Goal: Use online tool/utility: Utilize a website feature to perform a specific function

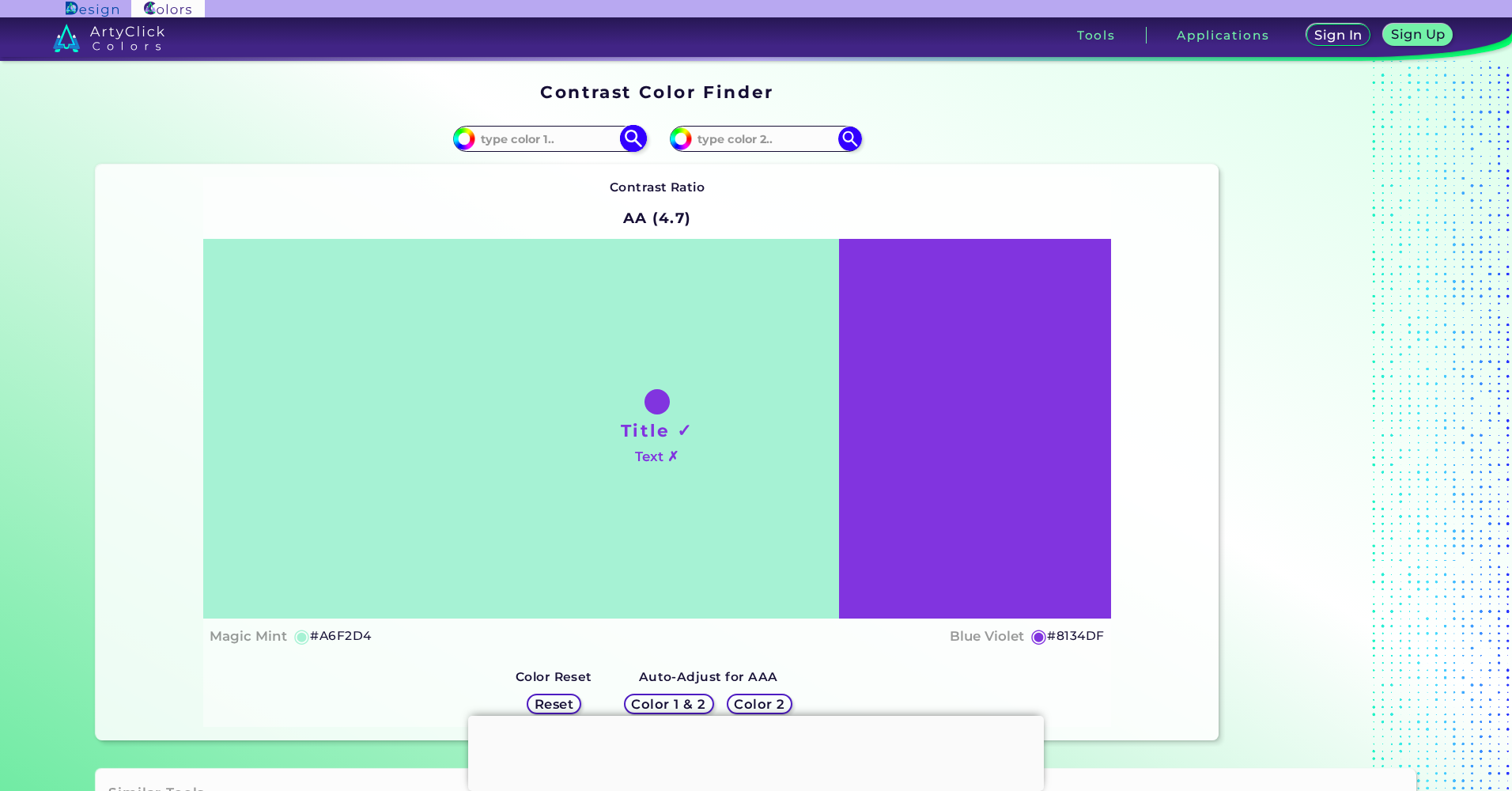
click at [546, 137] on input at bounding box center [548, 139] width 147 height 21
click at [570, 133] on input at bounding box center [548, 139] width 147 height 21
paste input "f89521"
type input "f89521"
type input "#f89521"
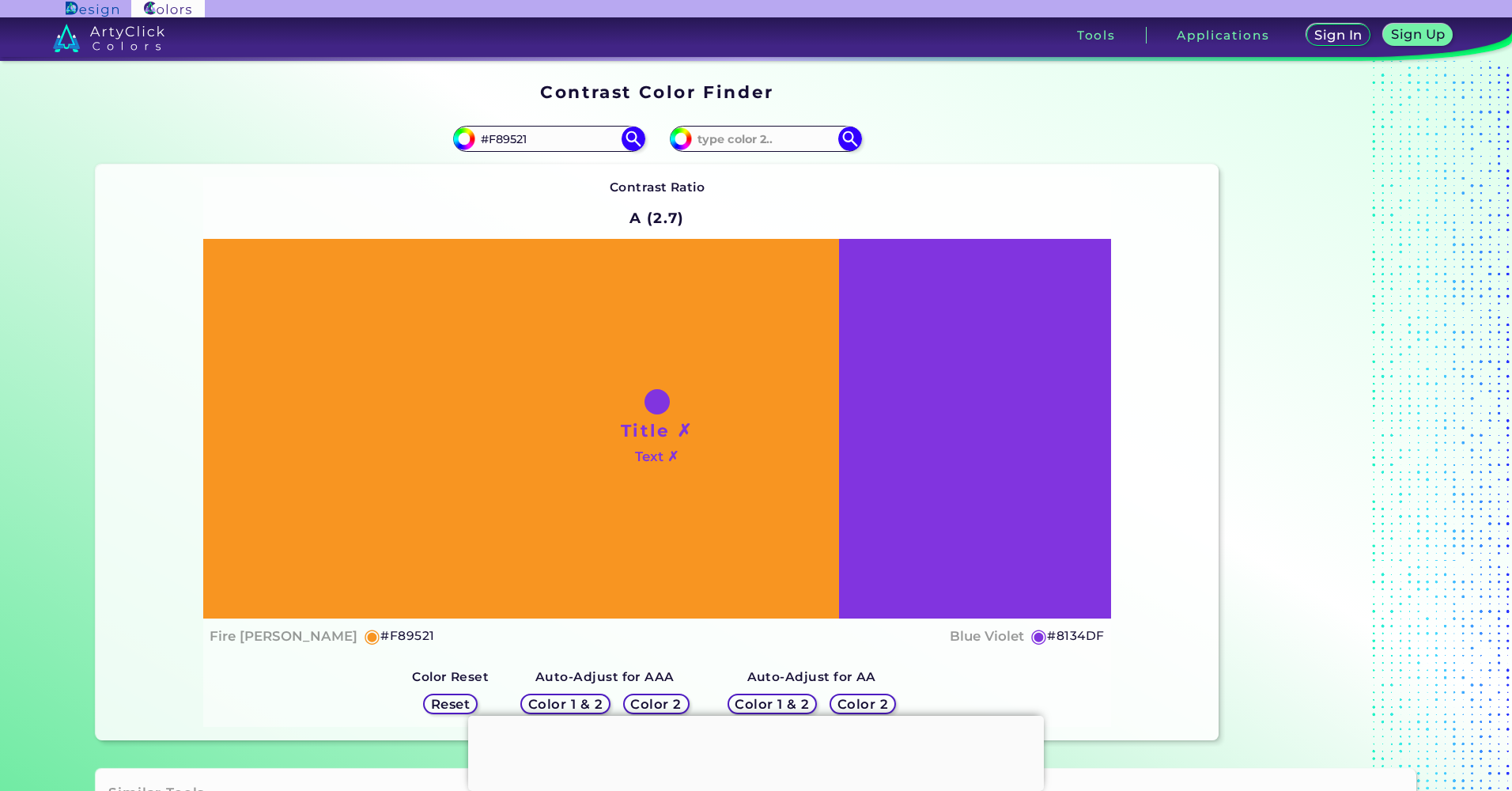
click at [992, 428] on div "Title ✗ Text ✗" at bounding box center [657, 429] width 908 height 380
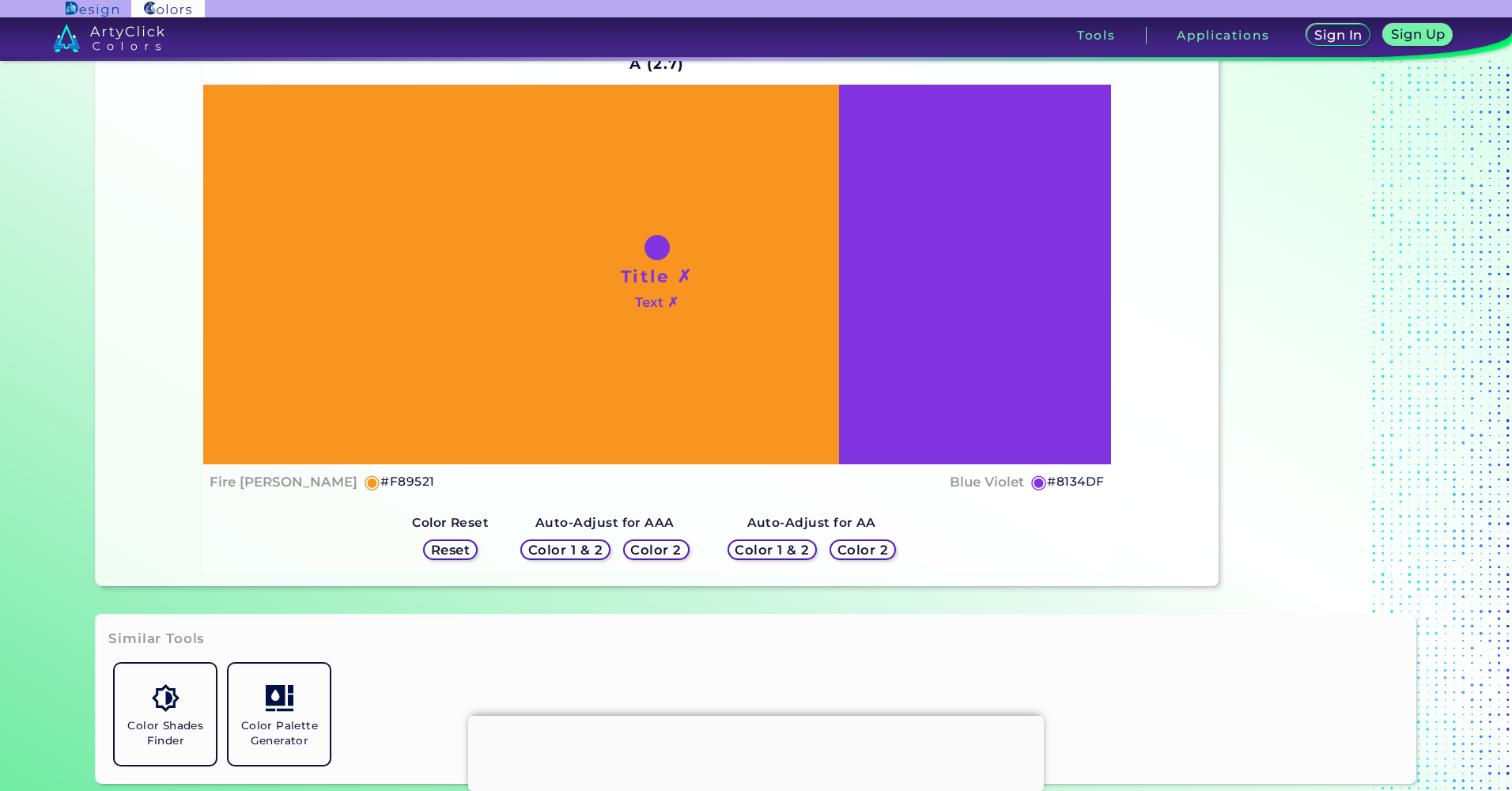
scroll to position [158, 0]
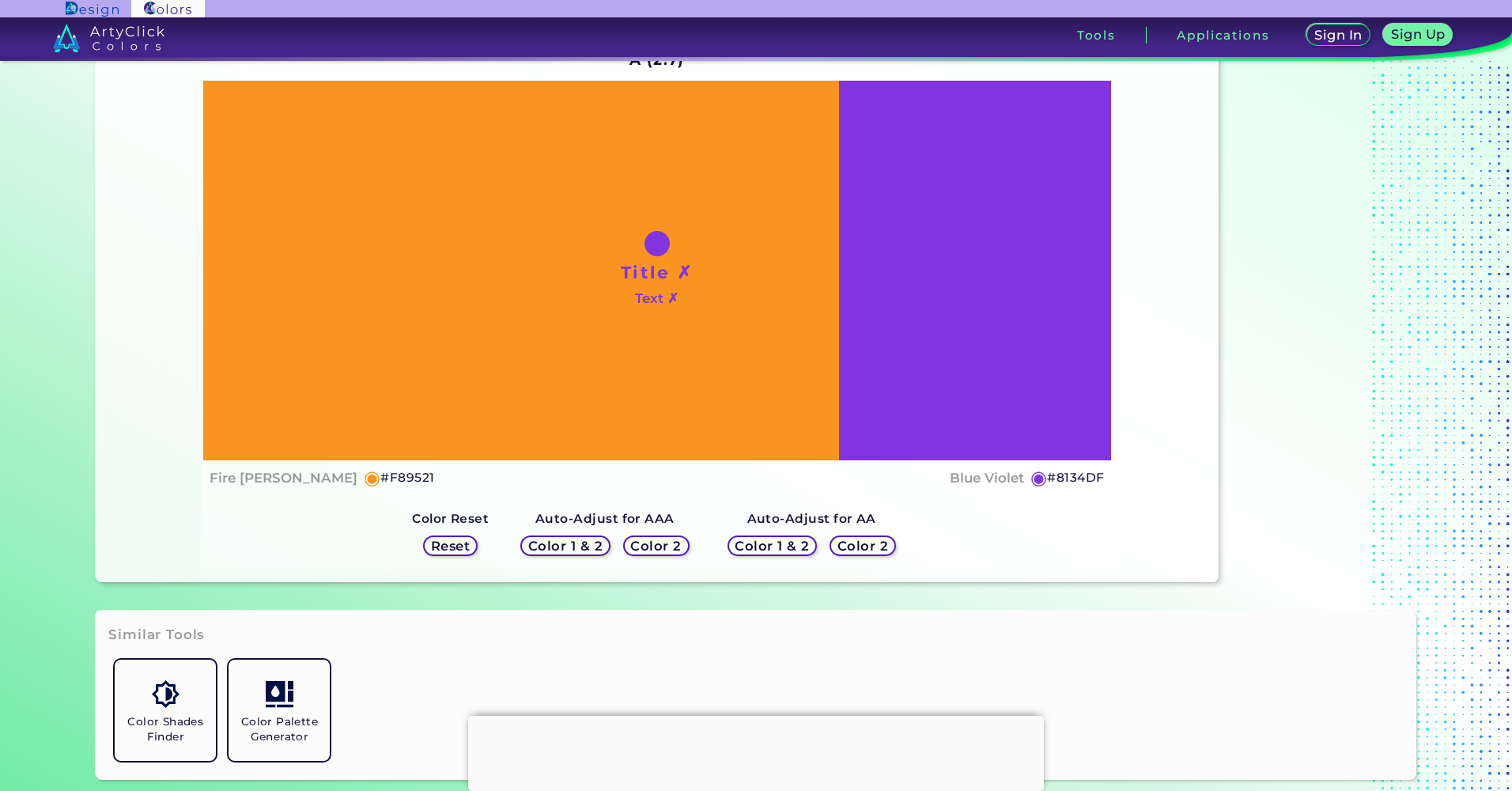
click at [637, 547] on h5 "Color 2" at bounding box center [656, 545] width 47 height 12
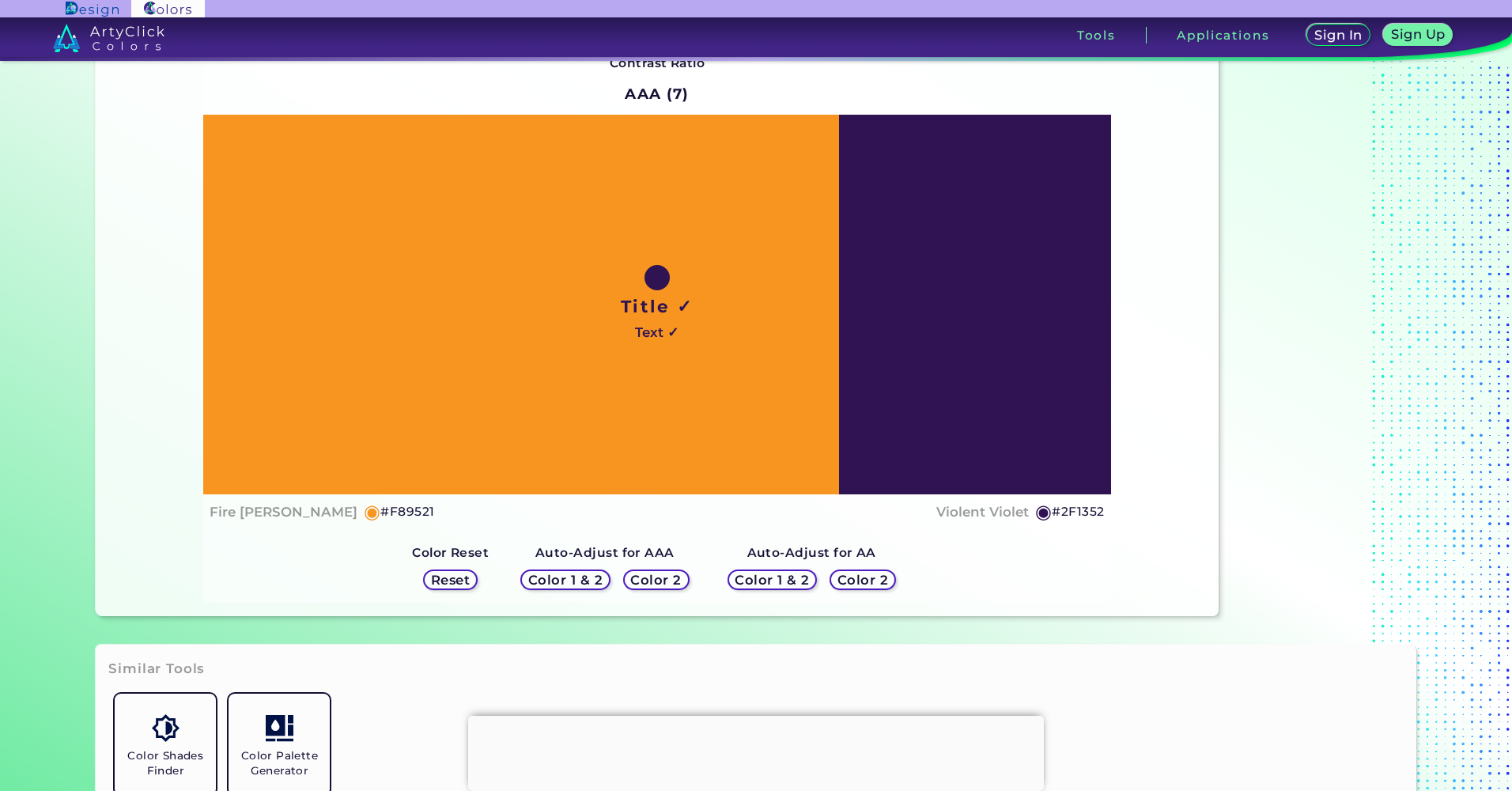
scroll to position [79, 0]
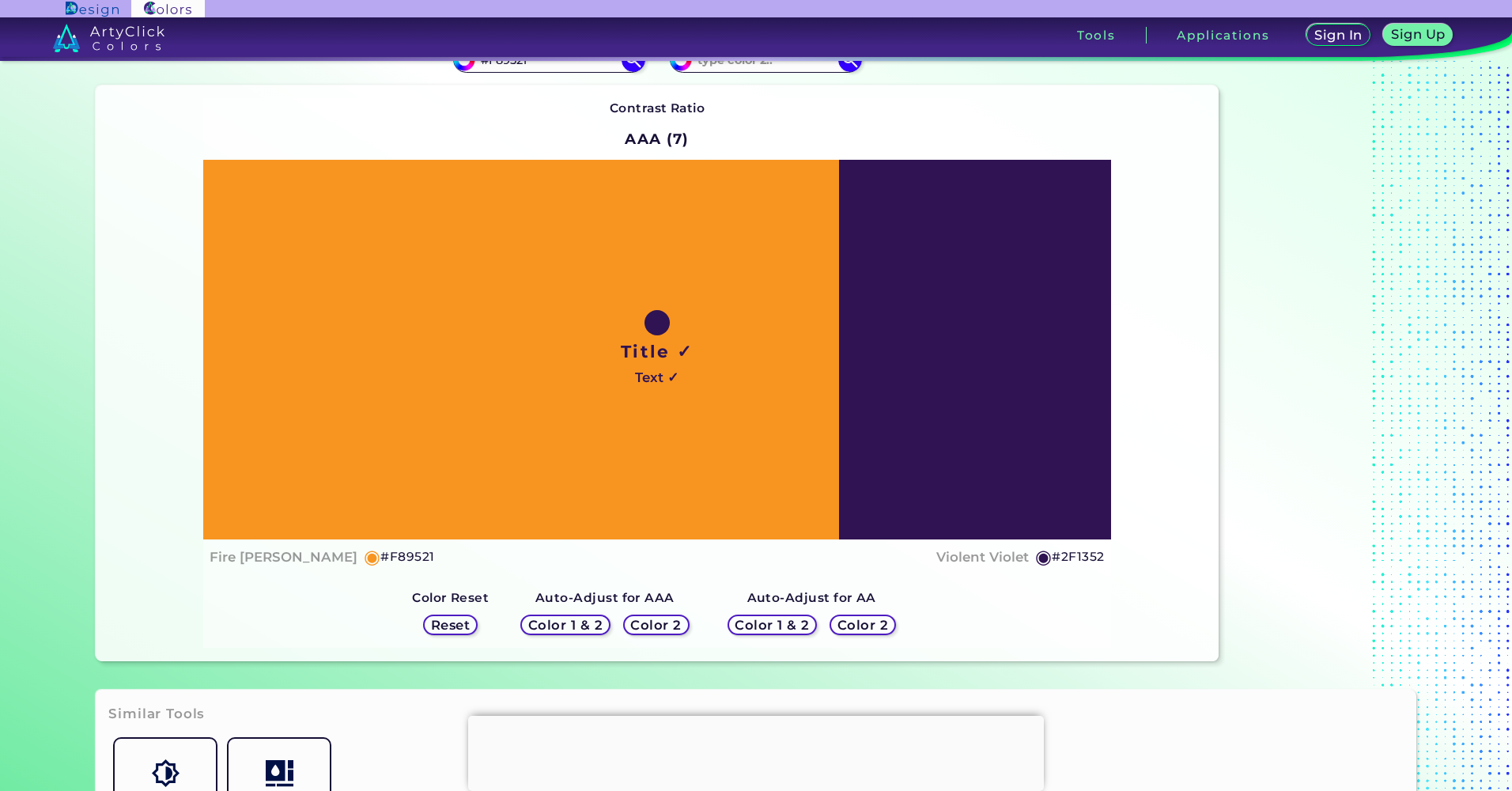
click at [857, 623] on h5 "Color 2" at bounding box center [862, 625] width 46 height 12
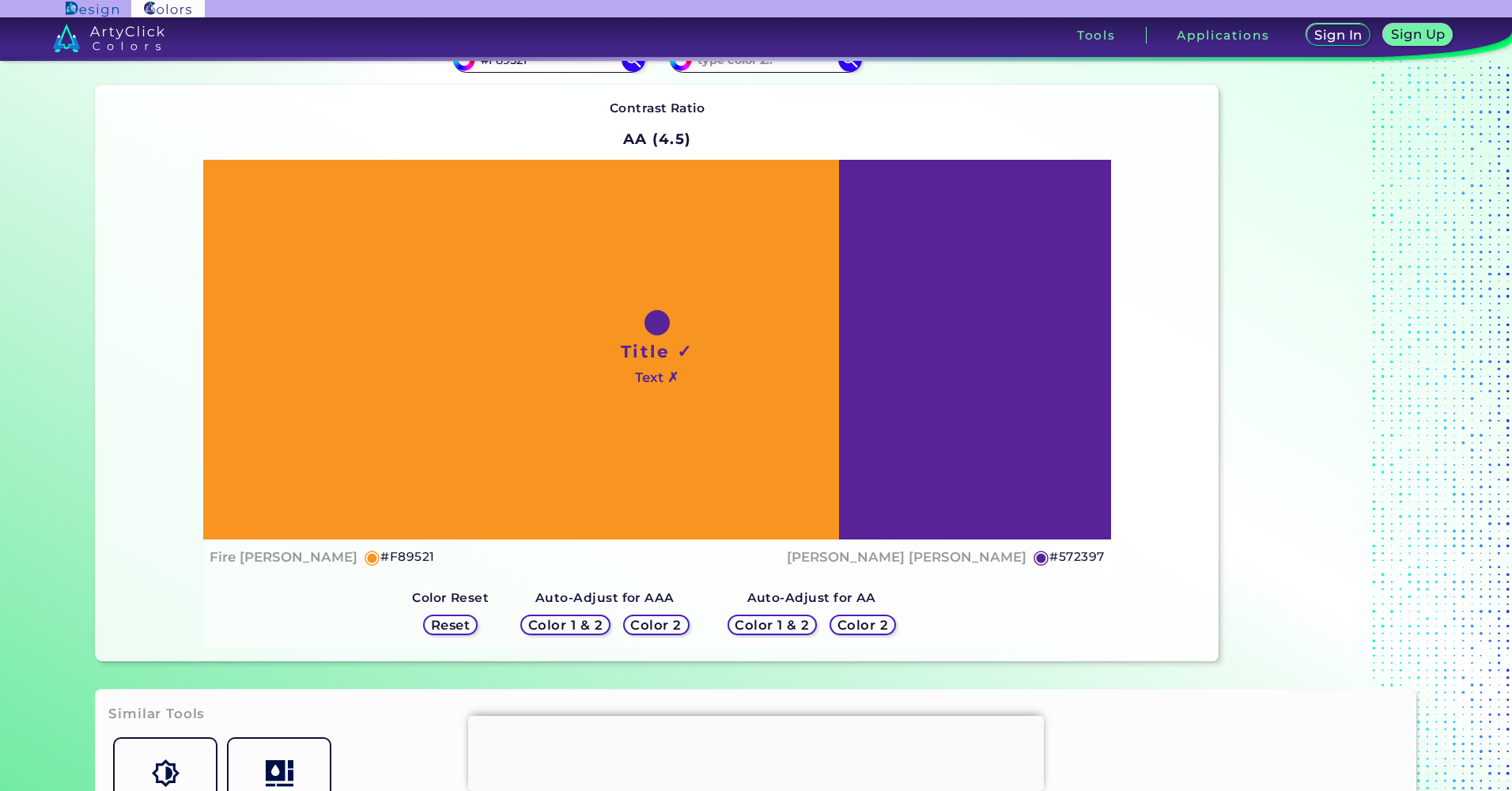
click at [641, 624] on h5 "Color 2" at bounding box center [656, 625] width 46 height 12
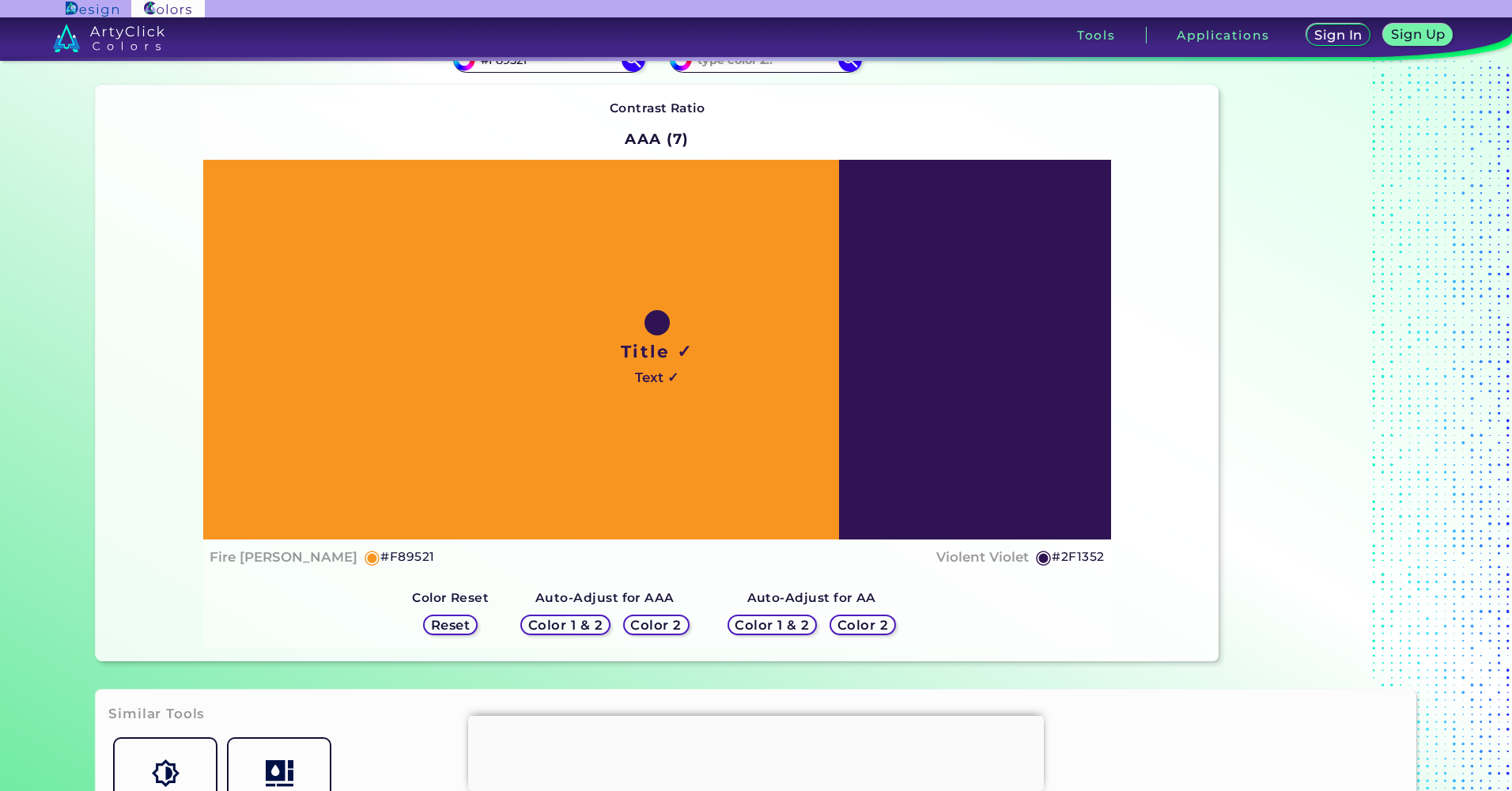
click at [842, 628] on h5 "Color 2" at bounding box center [863, 625] width 47 height 12
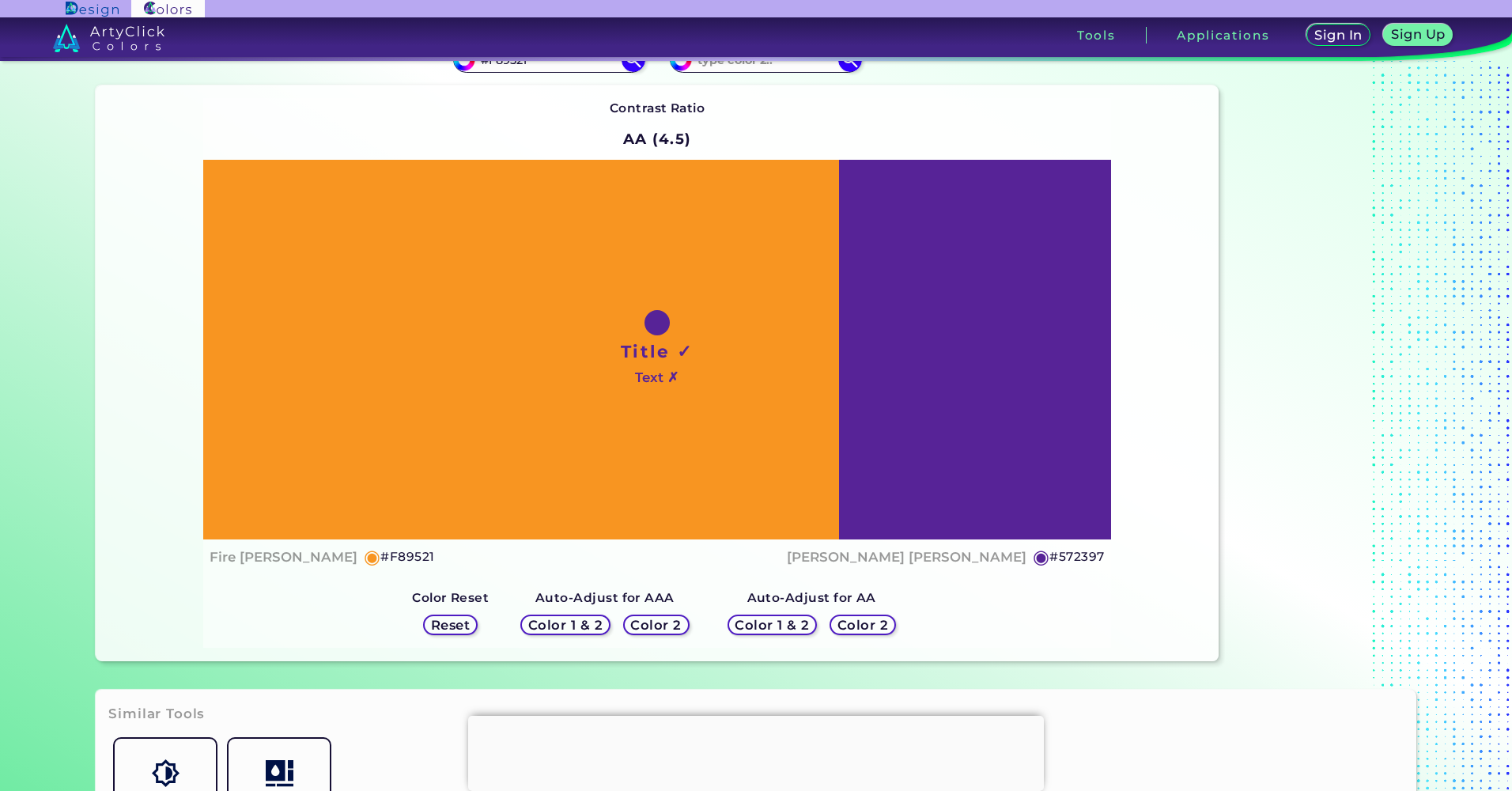
click at [669, 626] on h5 "Color 2" at bounding box center [656, 625] width 49 height 12
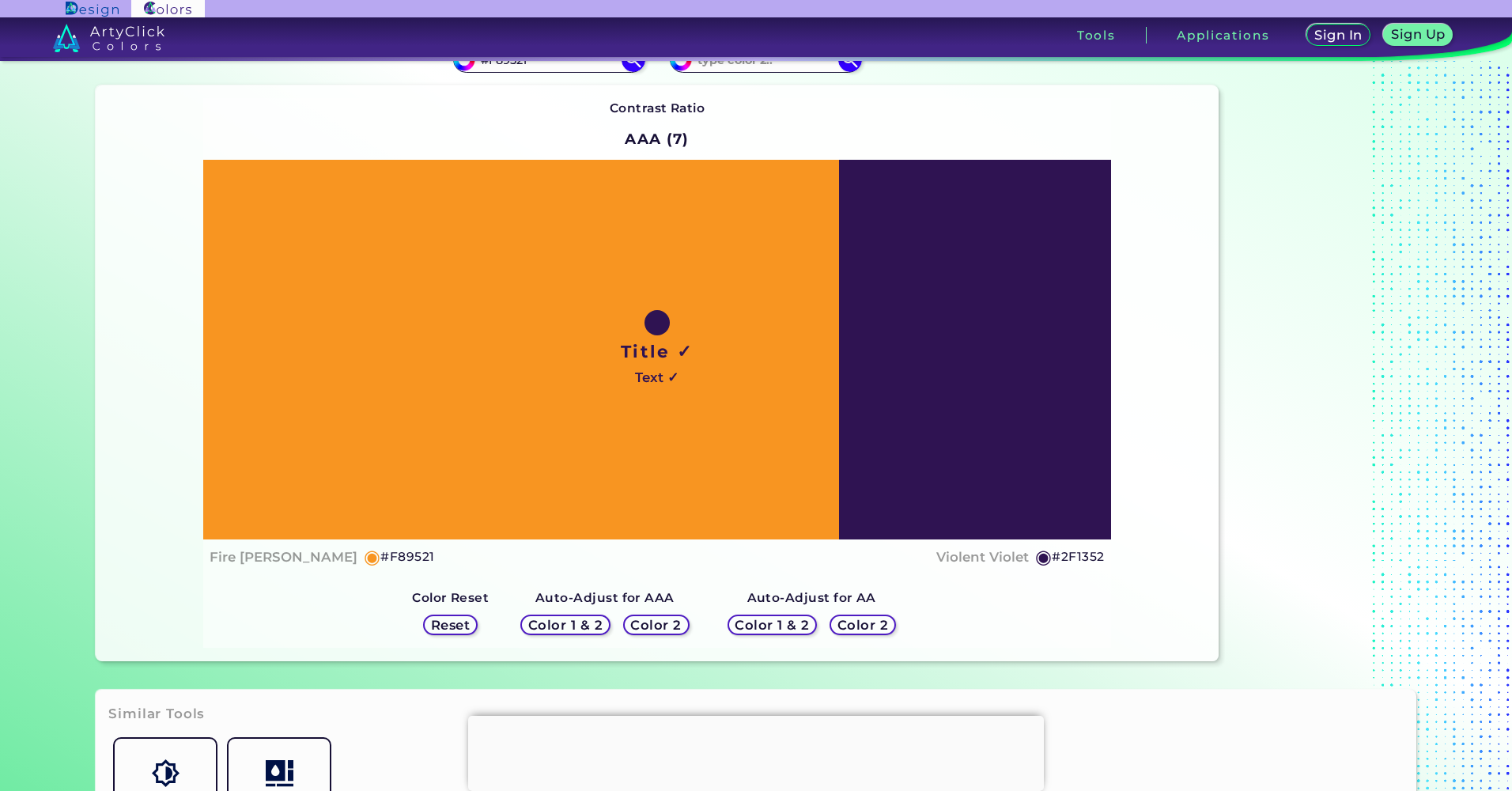
click at [567, 622] on h5 "Color 1 & 2" at bounding box center [565, 625] width 67 height 12
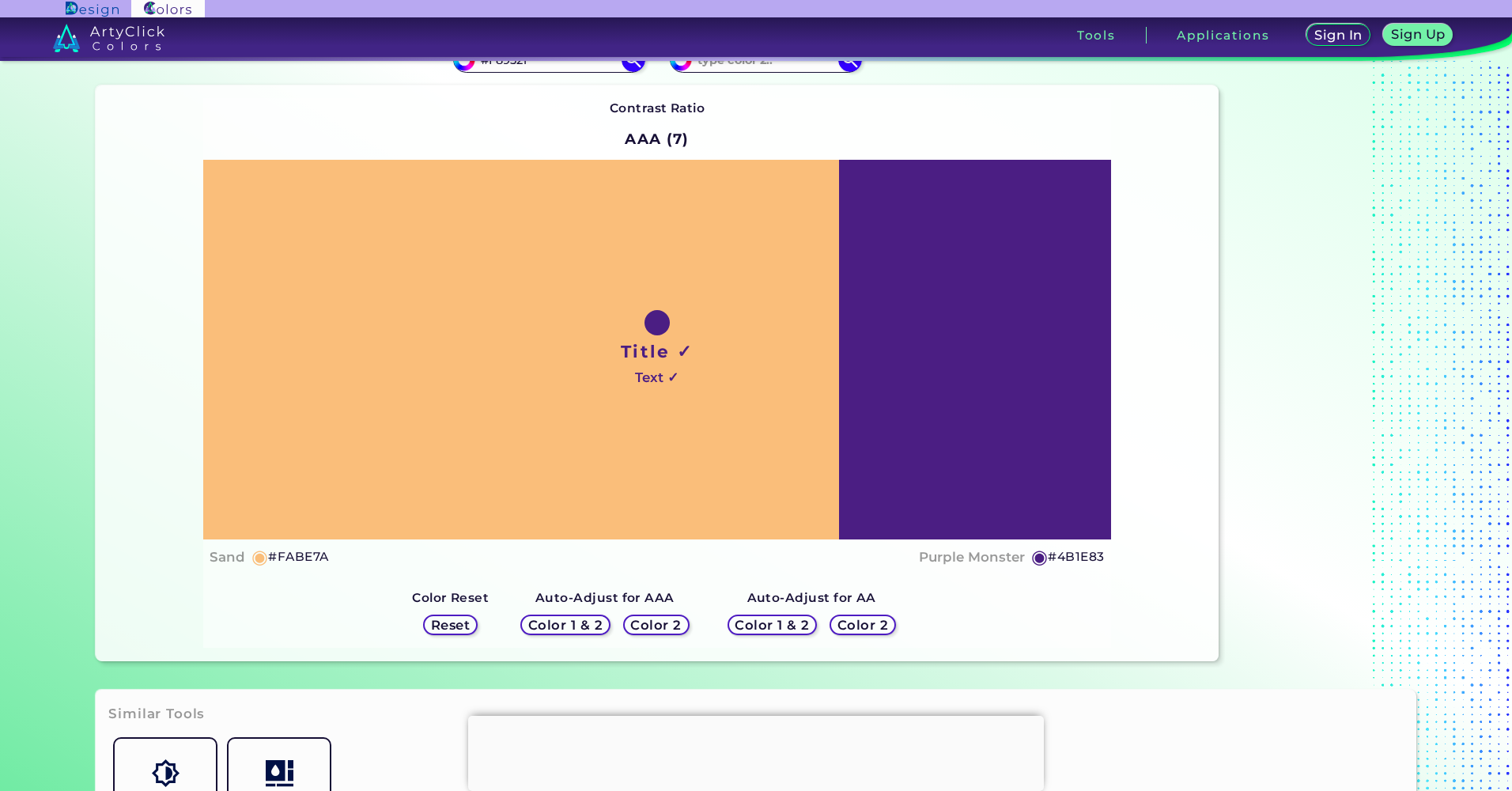
click at [741, 626] on h5 "Color 1 & 2" at bounding box center [772, 625] width 68 height 12
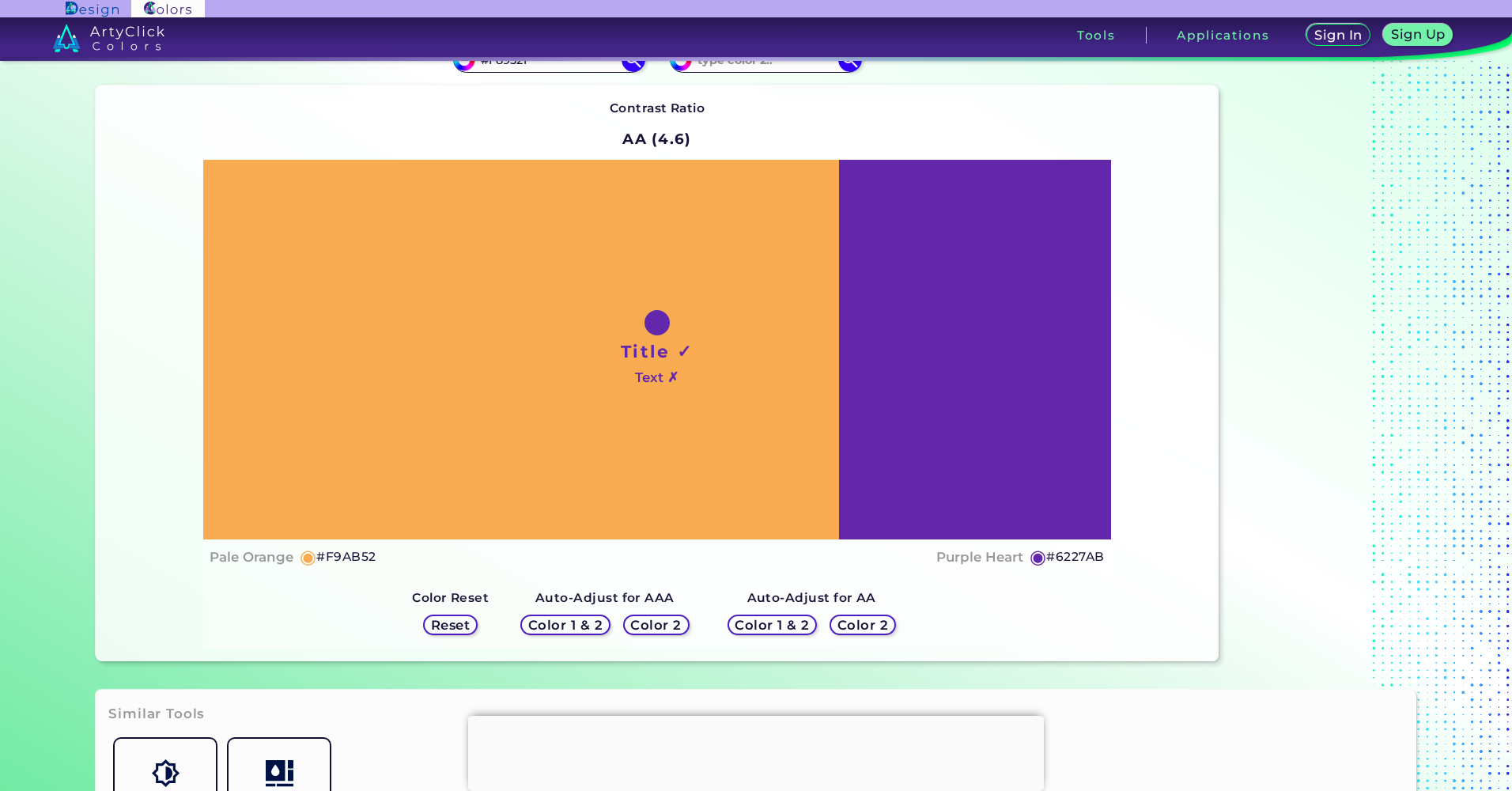
click at [572, 627] on h5 "Color 1 & 2" at bounding box center [566, 625] width 68 height 12
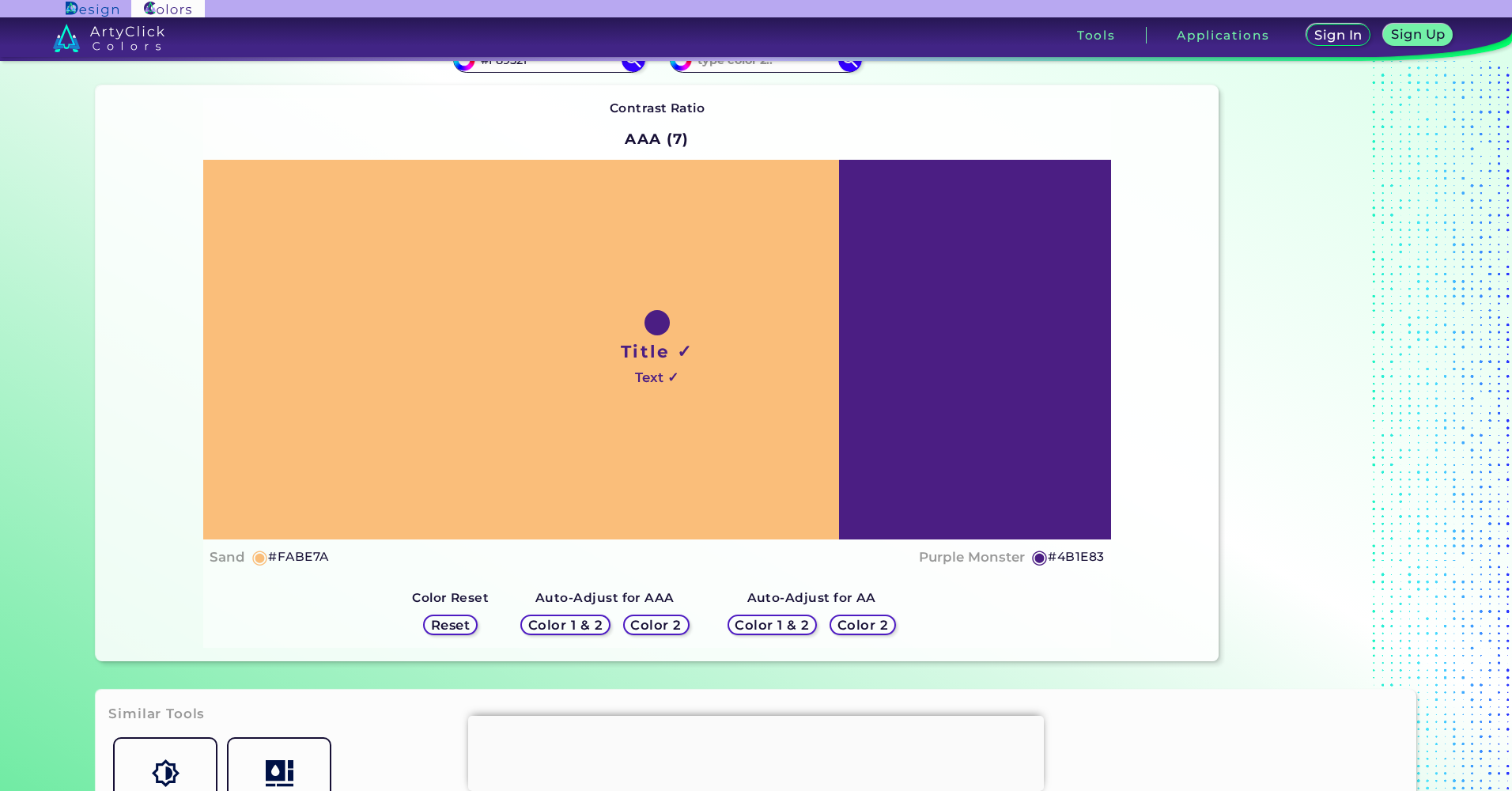
click at [279, 555] on h5 "#FABE7A" at bounding box center [298, 556] width 60 height 20
copy h5 "#"
click at [302, 559] on h5 "#FABE7A" at bounding box center [298, 556] width 60 height 20
copy h5 "E"
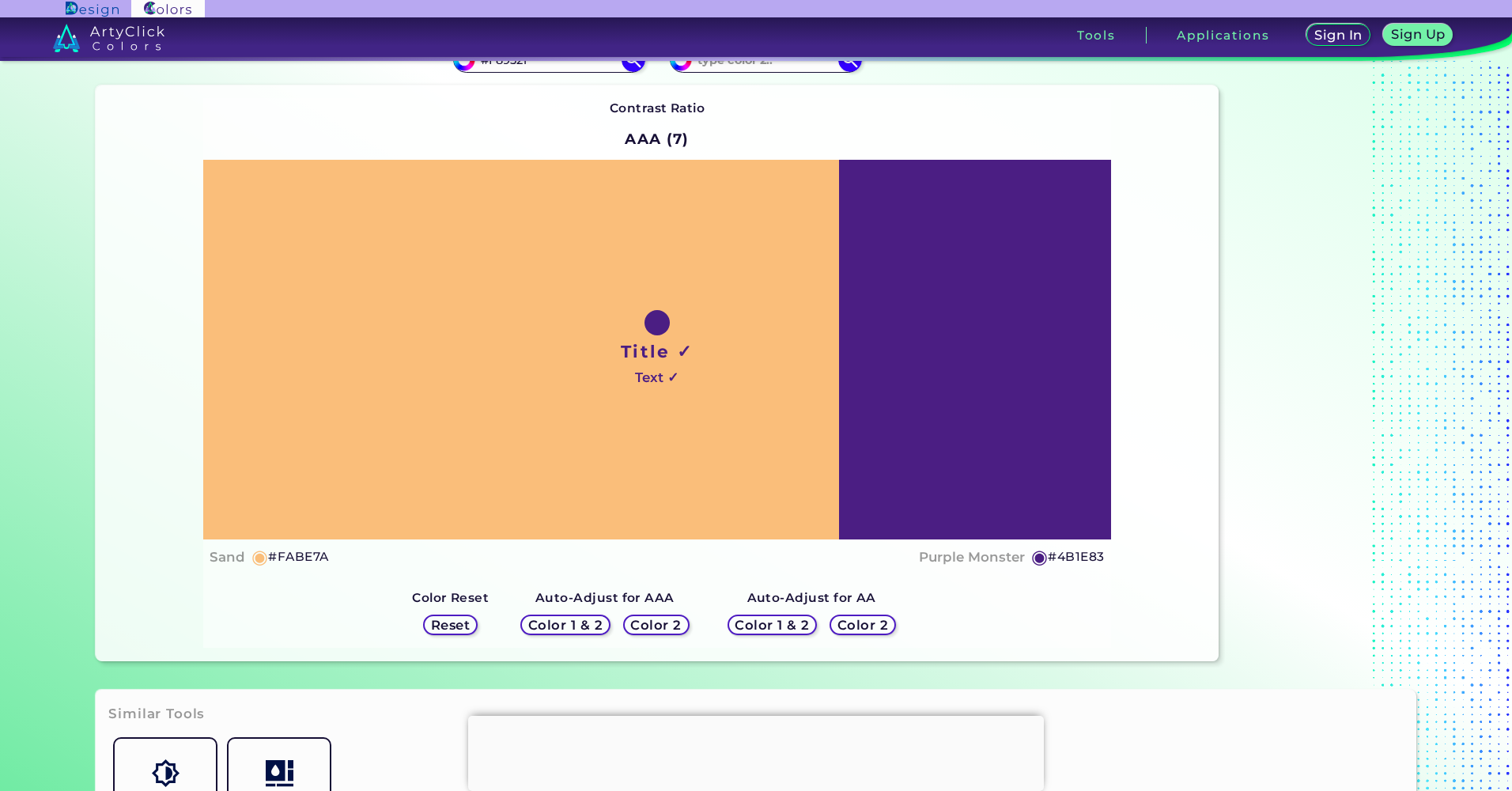
click at [1071, 554] on h5 "#4B1E83" at bounding box center [1077, 556] width 56 height 20
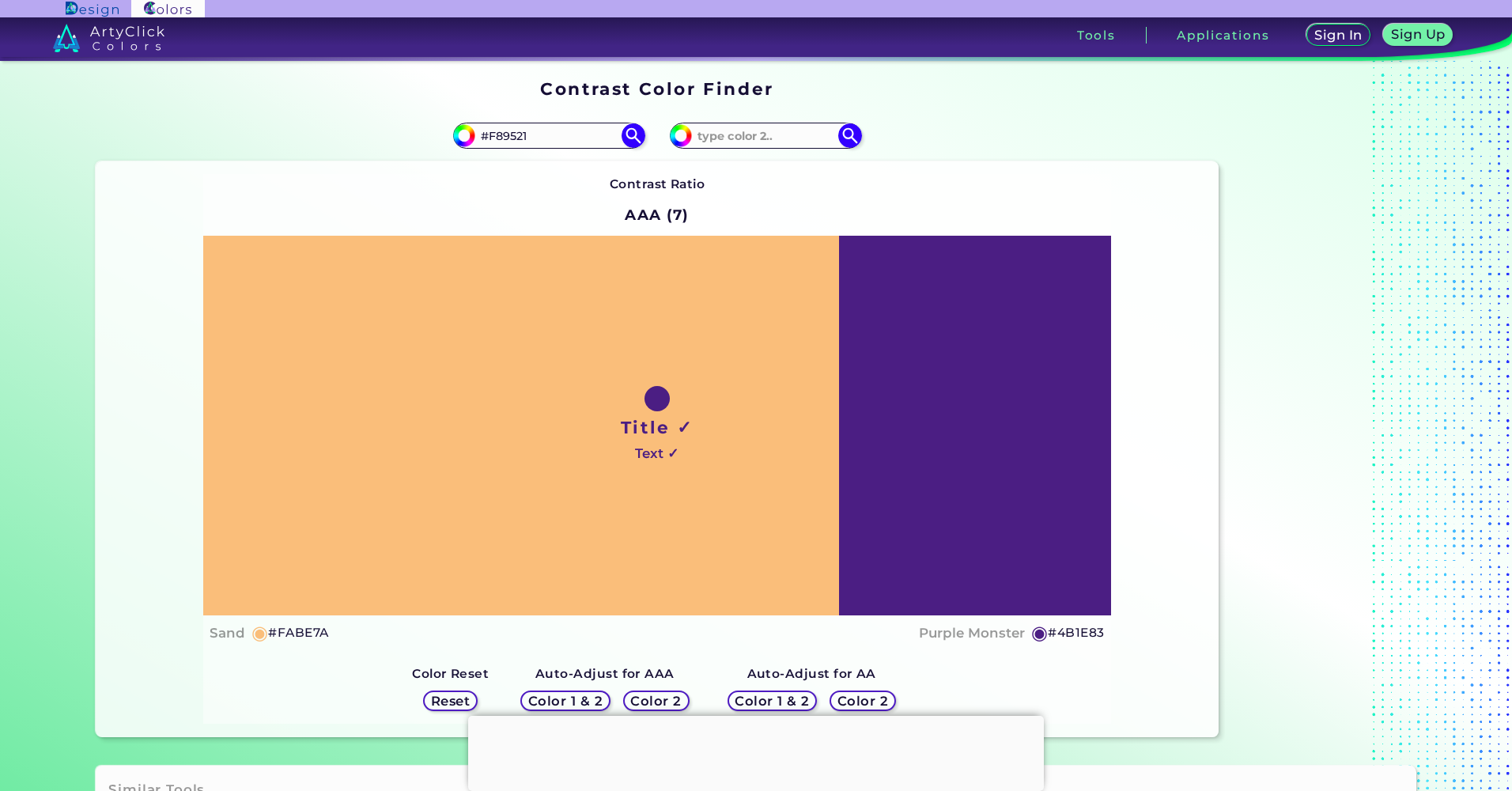
scroll to position [0, 0]
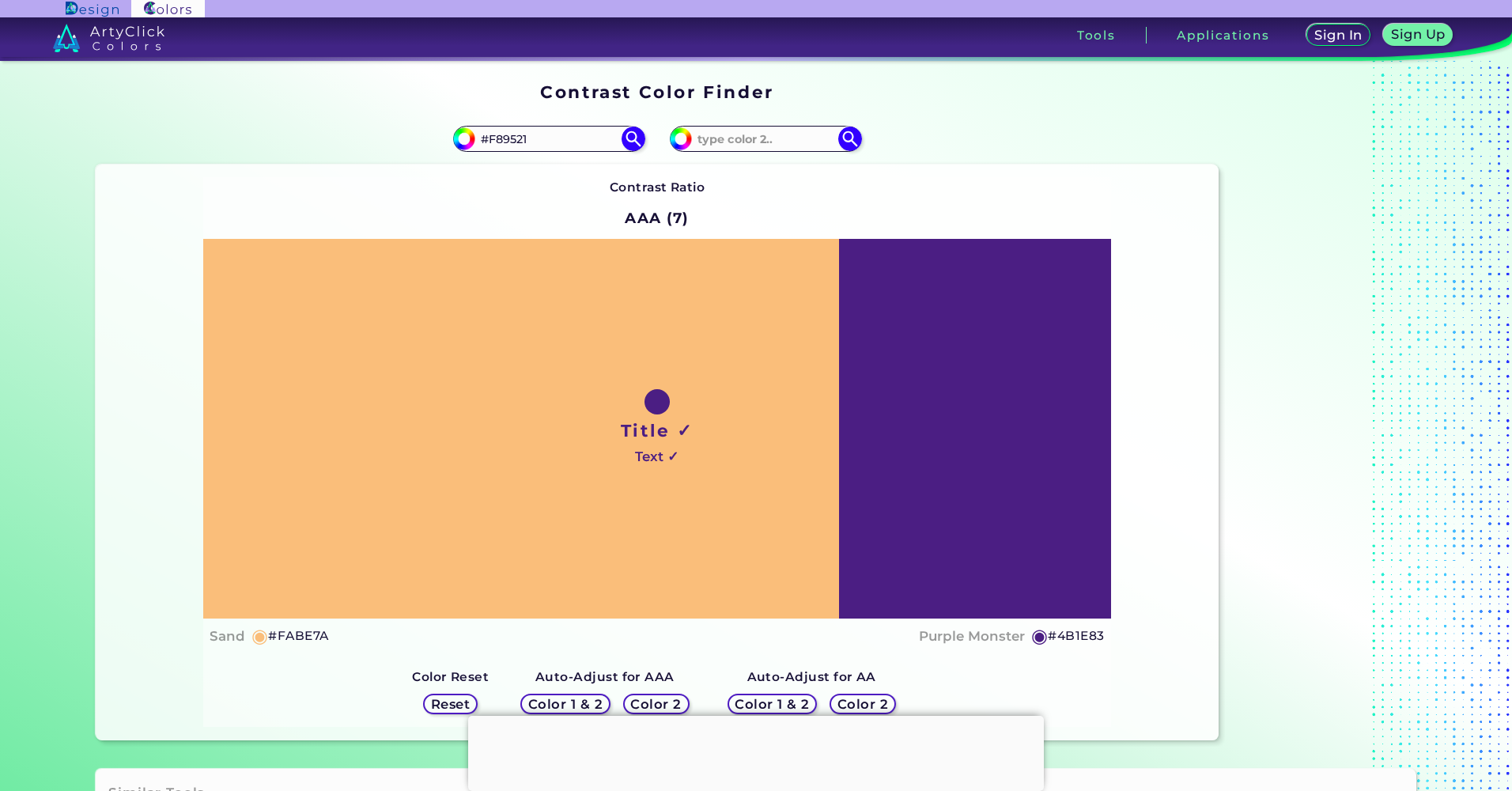
drag, startPoint x: 560, startPoint y: 143, endPoint x: 346, endPoint y: 133, distance: 214.2
click at [376, 134] on div "#f89521 #F89521" at bounding box center [376, 139] width 562 height 51
paste input "D7DF28"
type input "D7DF28"
type input "#d7df28"
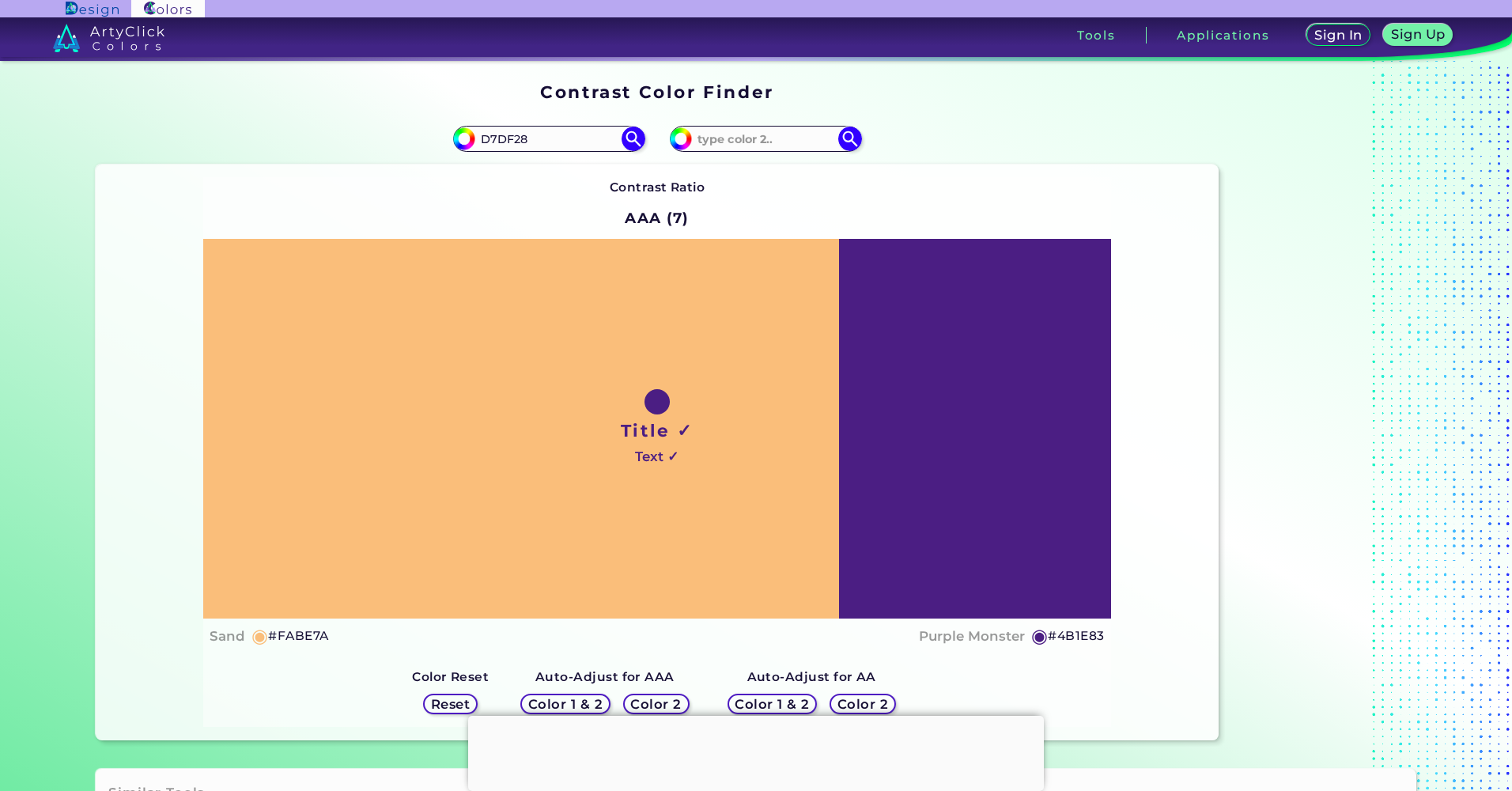
type input "#D7DF28"
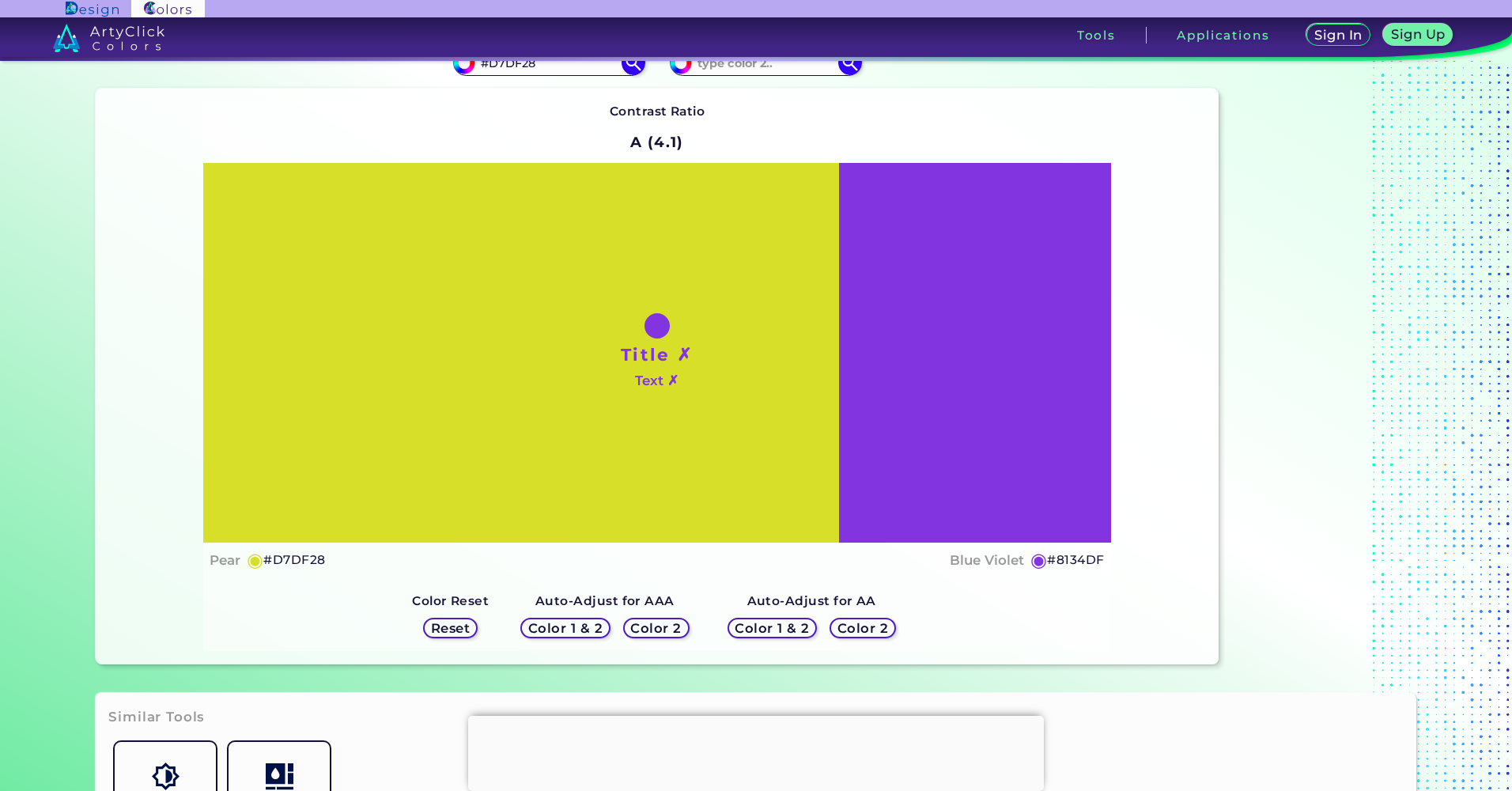
scroll to position [79, 0]
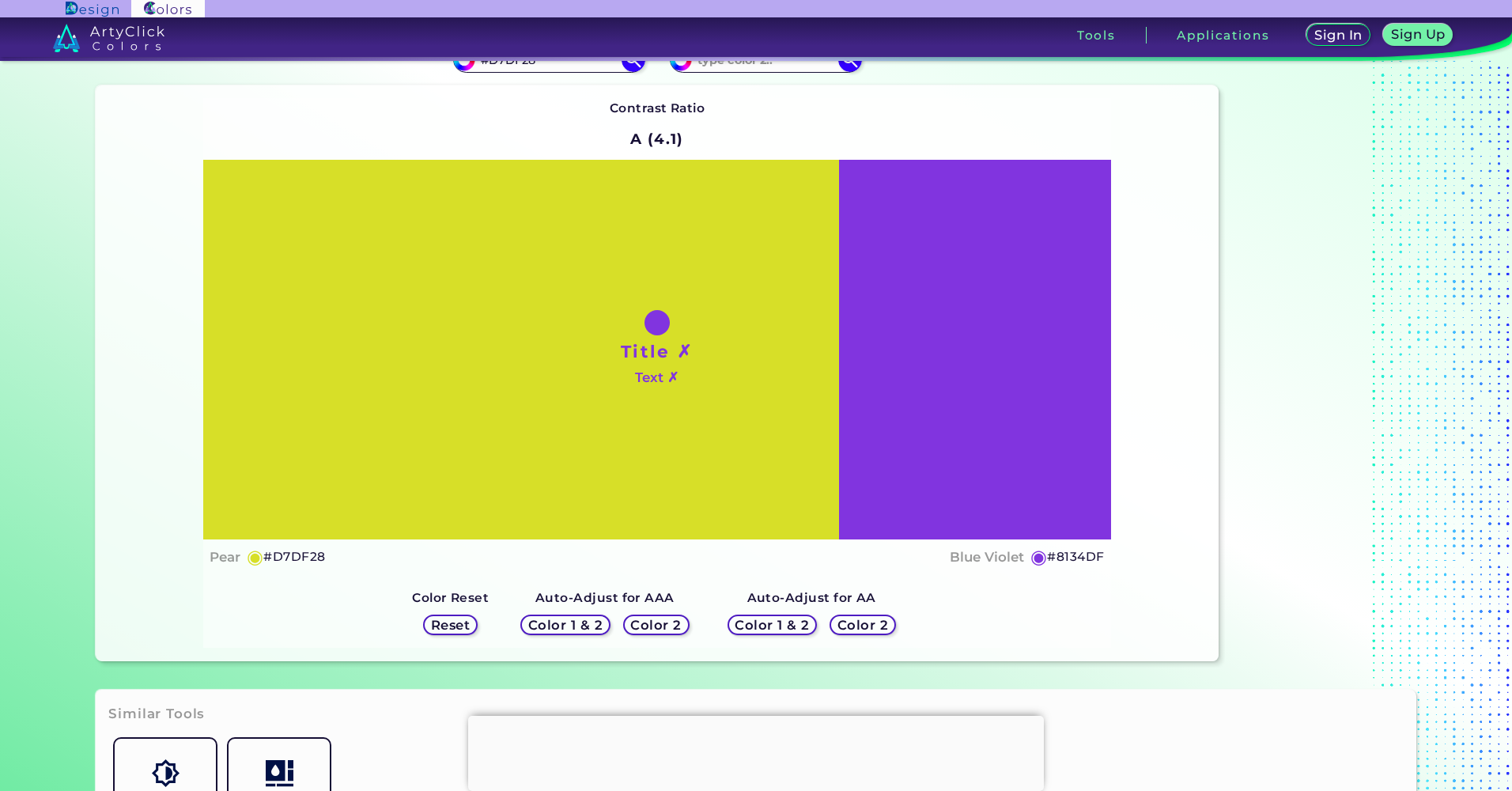
click at [585, 622] on h5 "Color 1 & 2" at bounding box center [566, 625] width 68 height 12
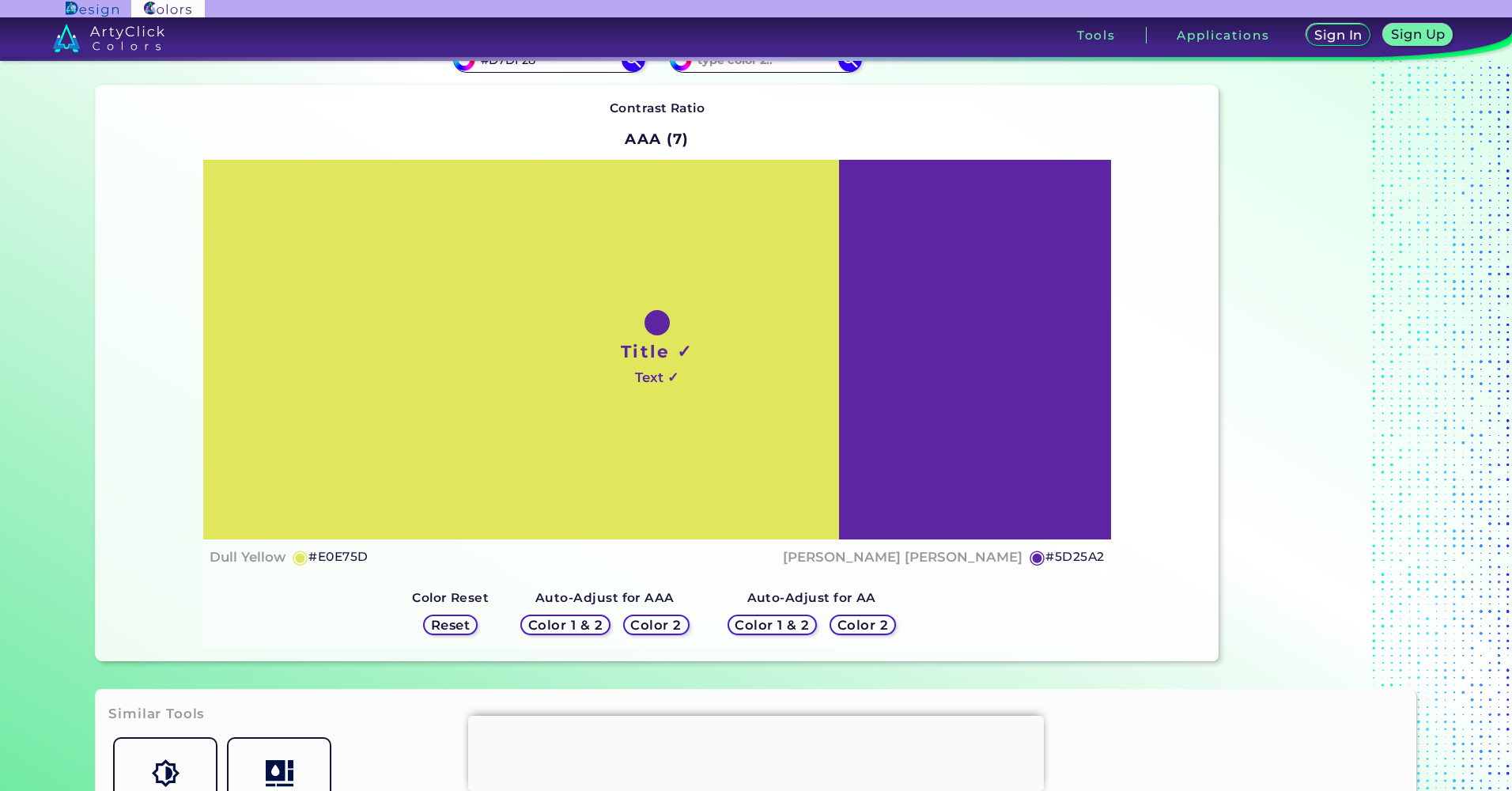
click at [758, 619] on h5 "Color 1 & 2" at bounding box center [773, 625] width 68 height 12
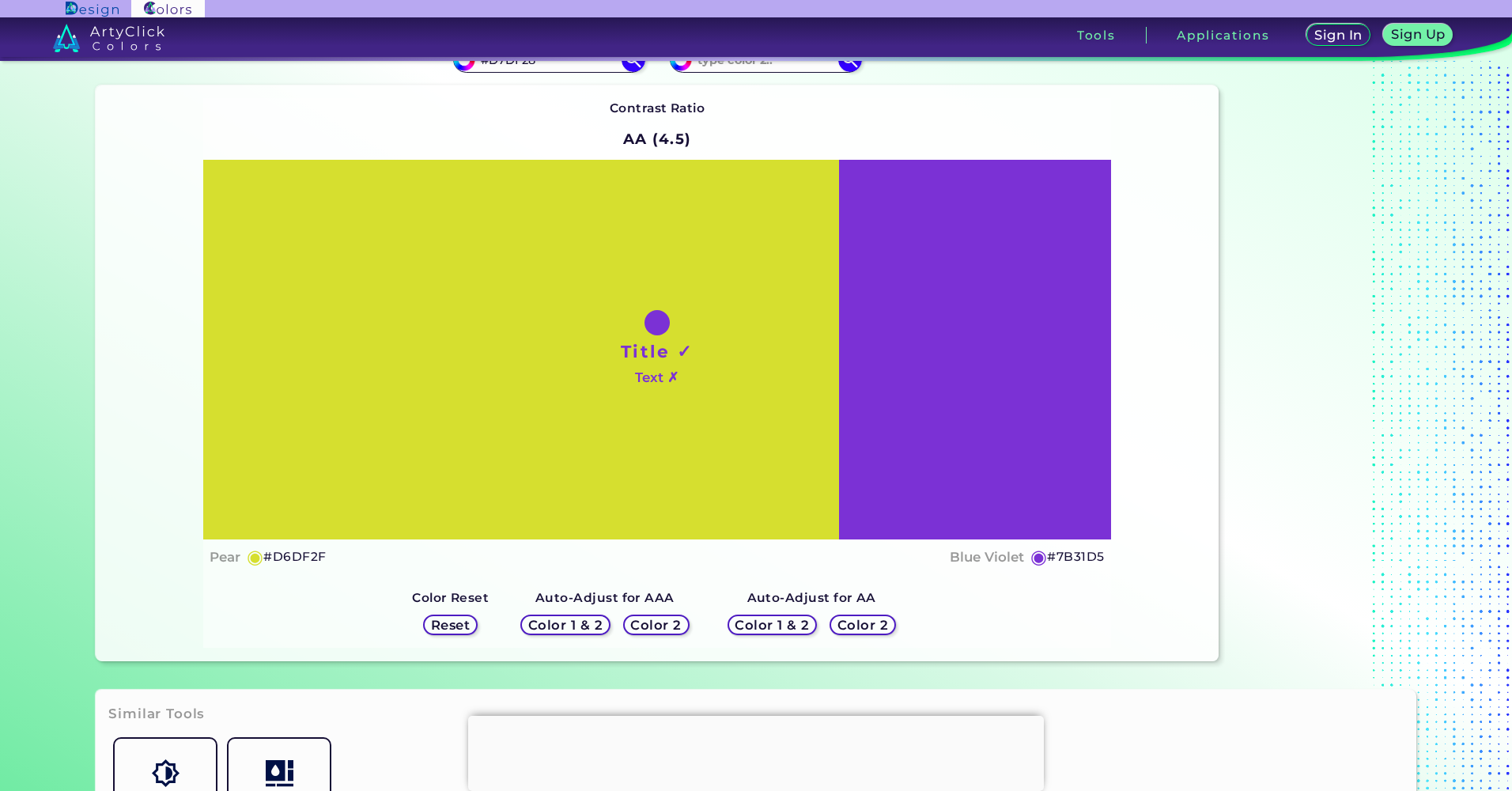
click at [596, 623] on h5 "Color 1 & 2" at bounding box center [565, 625] width 67 height 12
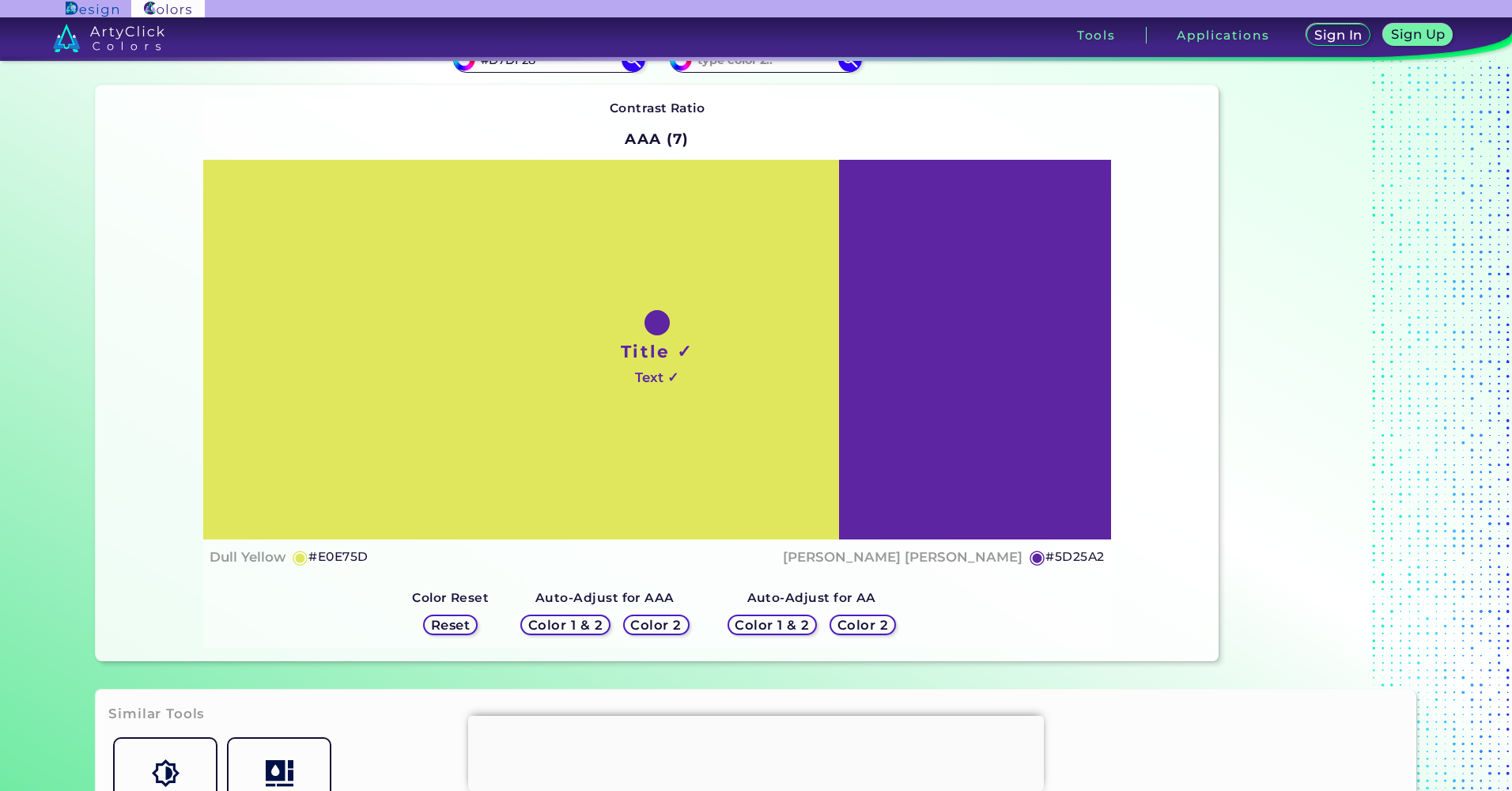
click at [348, 556] on h5 "#E0E75D" at bounding box center [337, 556] width 59 height 20
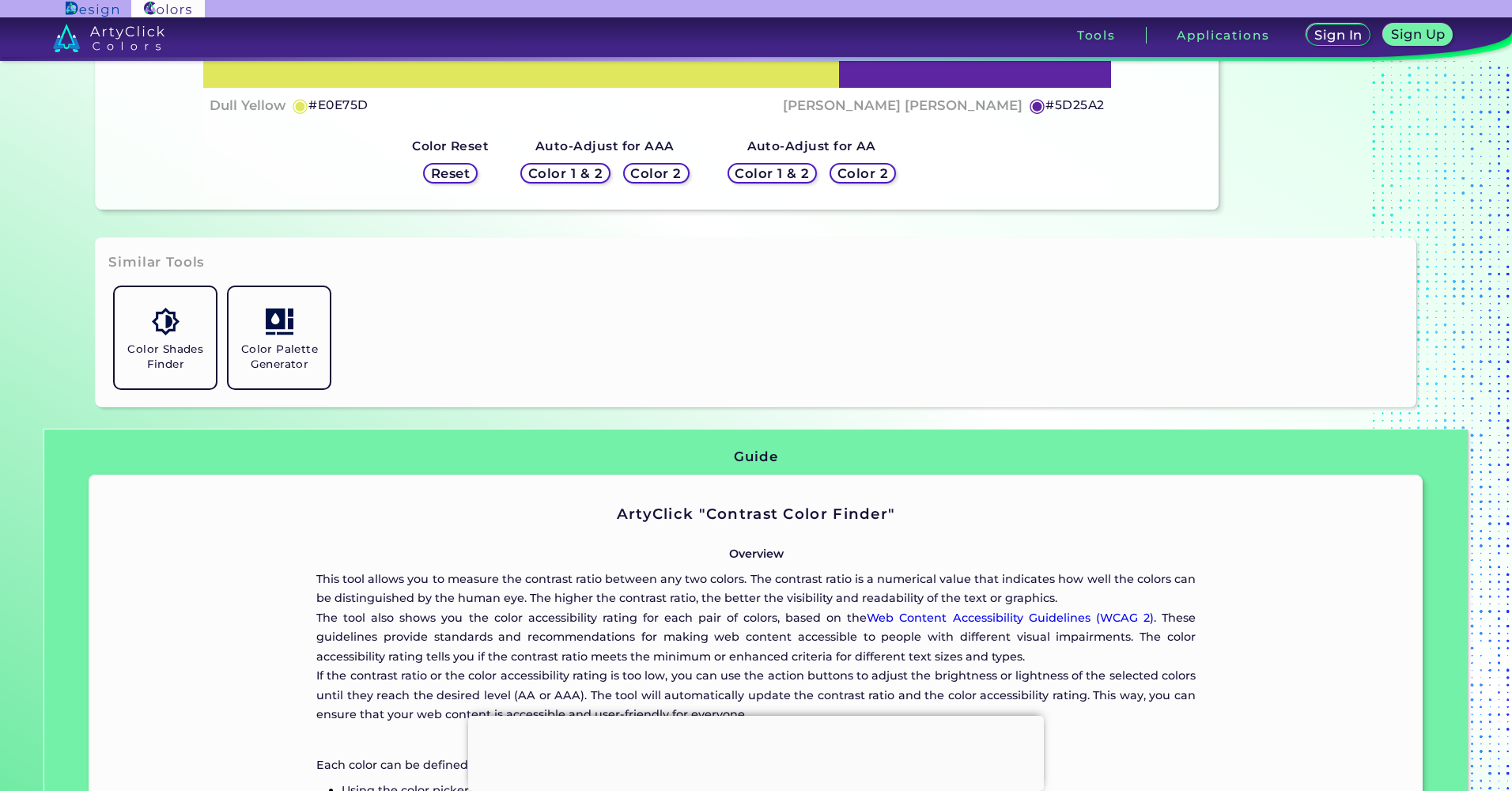
scroll to position [554, 0]
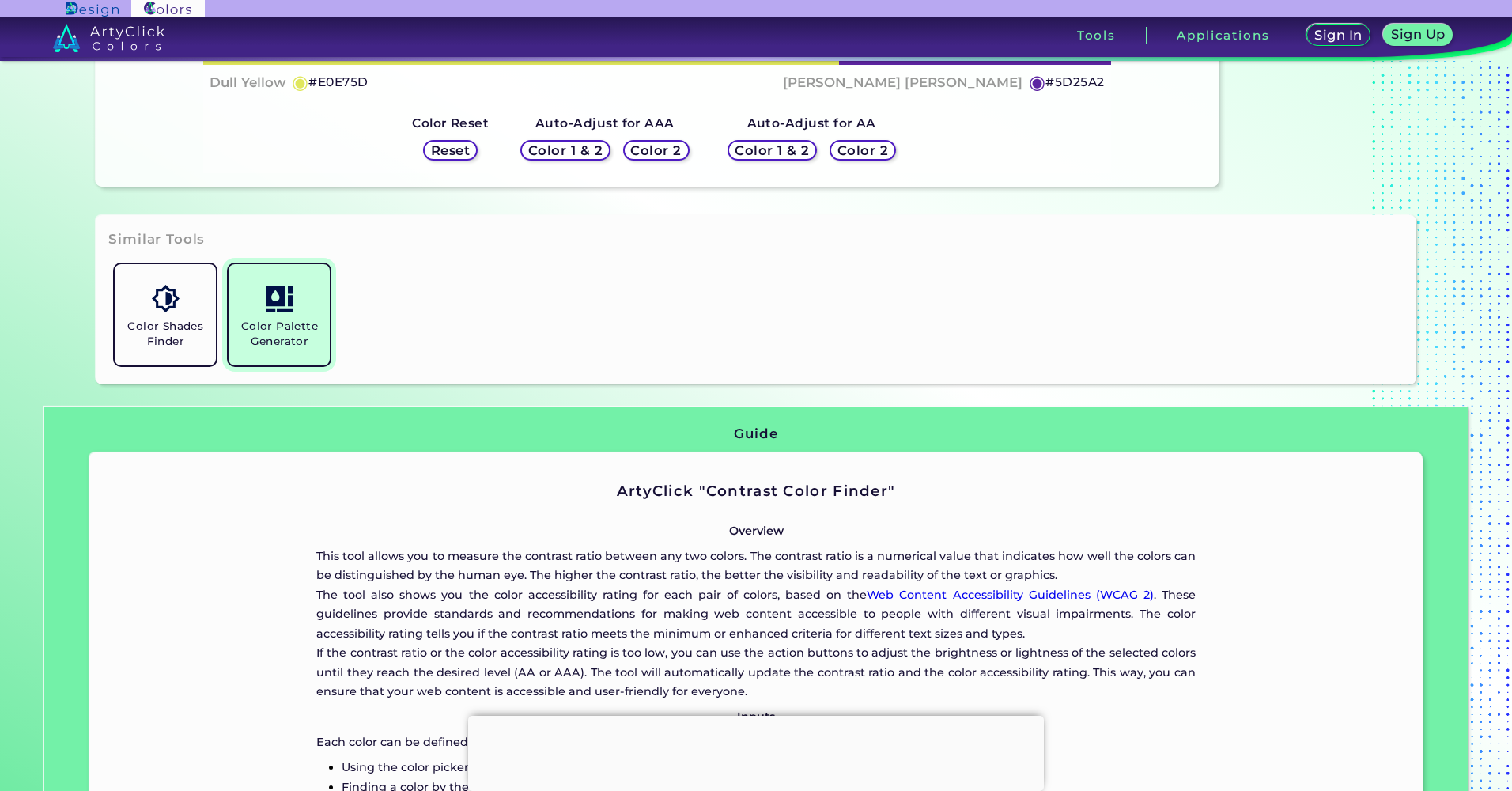
click at [302, 334] on h5 "Color Palette Generator" at bounding box center [279, 333] width 88 height 30
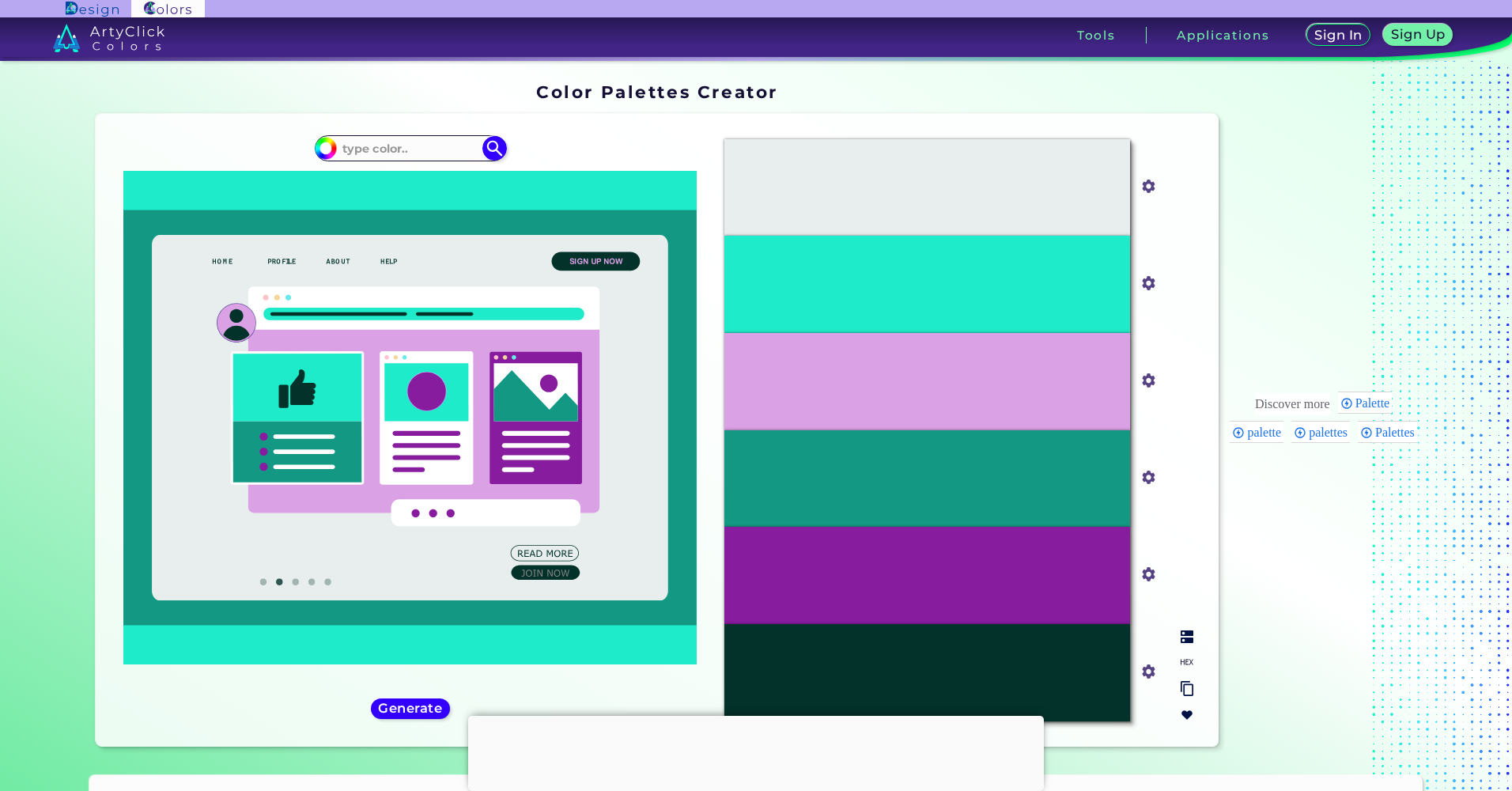
click at [1150, 188] on input "#e8eeee" at bounding box center [1146, 185] width 19 height 19
click at [1184, 118] on div "Oops - something went wrong. Please try again. #E8EEEE #e8eeee #1EEBC9 #1eebc9 …" at bounding box center [656, 430] width 1122 height 633
click at [406, 151] on input at bounding box center [410, 149] width 147 height 21
paste input "#E0E75D"
type input "#E0E75D"
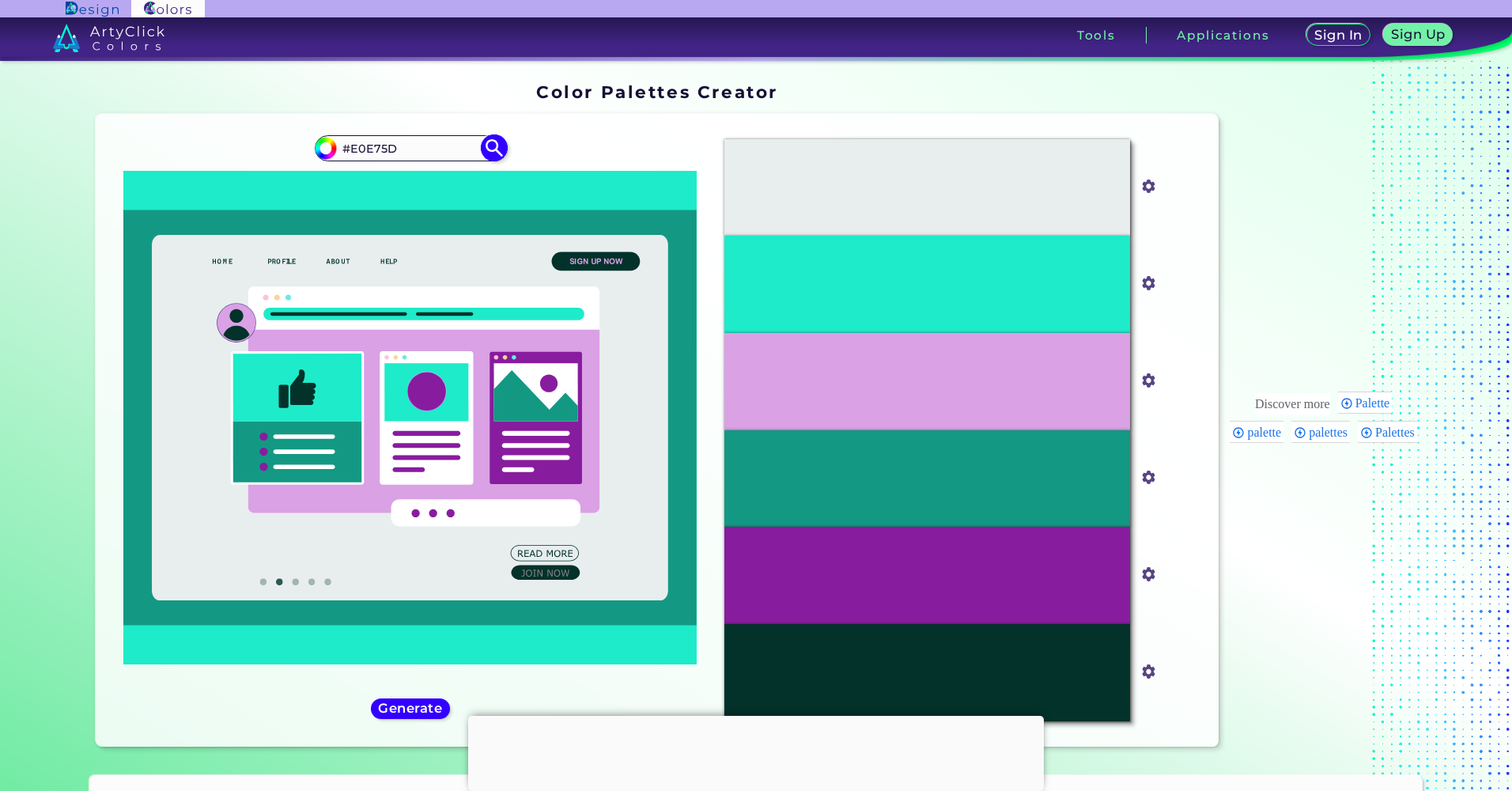
click at [493, 152] on img at bounding box center [495, 148] width 27 height 27
type input "#e0e75d"
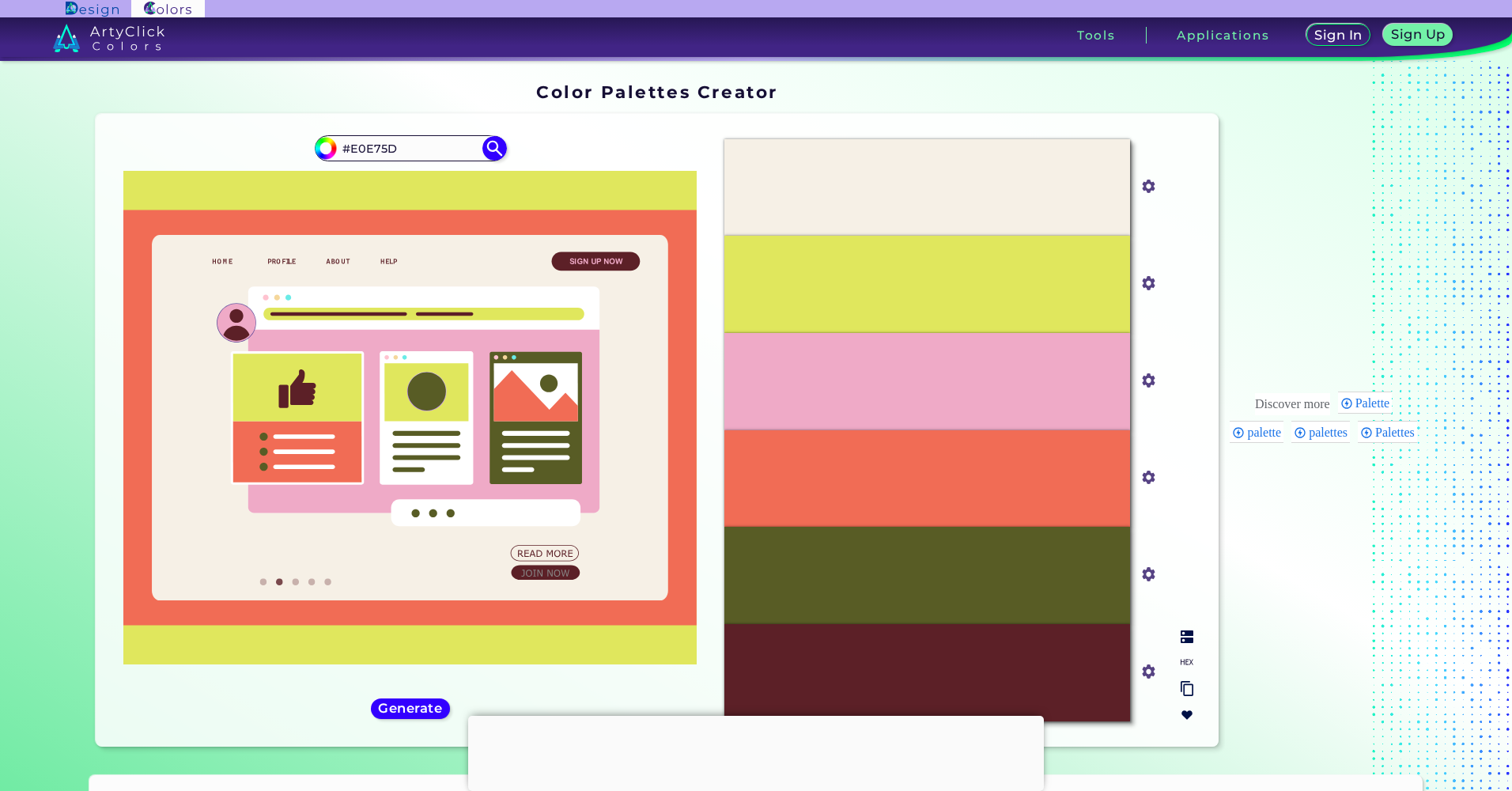
click at [934, 461] on div "#F16C55" at bounding box center [927, 479] width 405 height 97
click at [1137, 482] on input "#f16c55" at bounding box center [1146, 475] width 19 height 19
click at [1380, 562] on div "Discover more Palette palette palettes Palettes" at bounding box center [1323, 418] width 197 height 682
click at [972, 483] on div "#F16C55" at bounding box center [927, 479] width 405 height 97
drag, startPoint x: 972, startPoint y: 483, endPoint x: 1362, endPoint y: 636, distance: 418.9
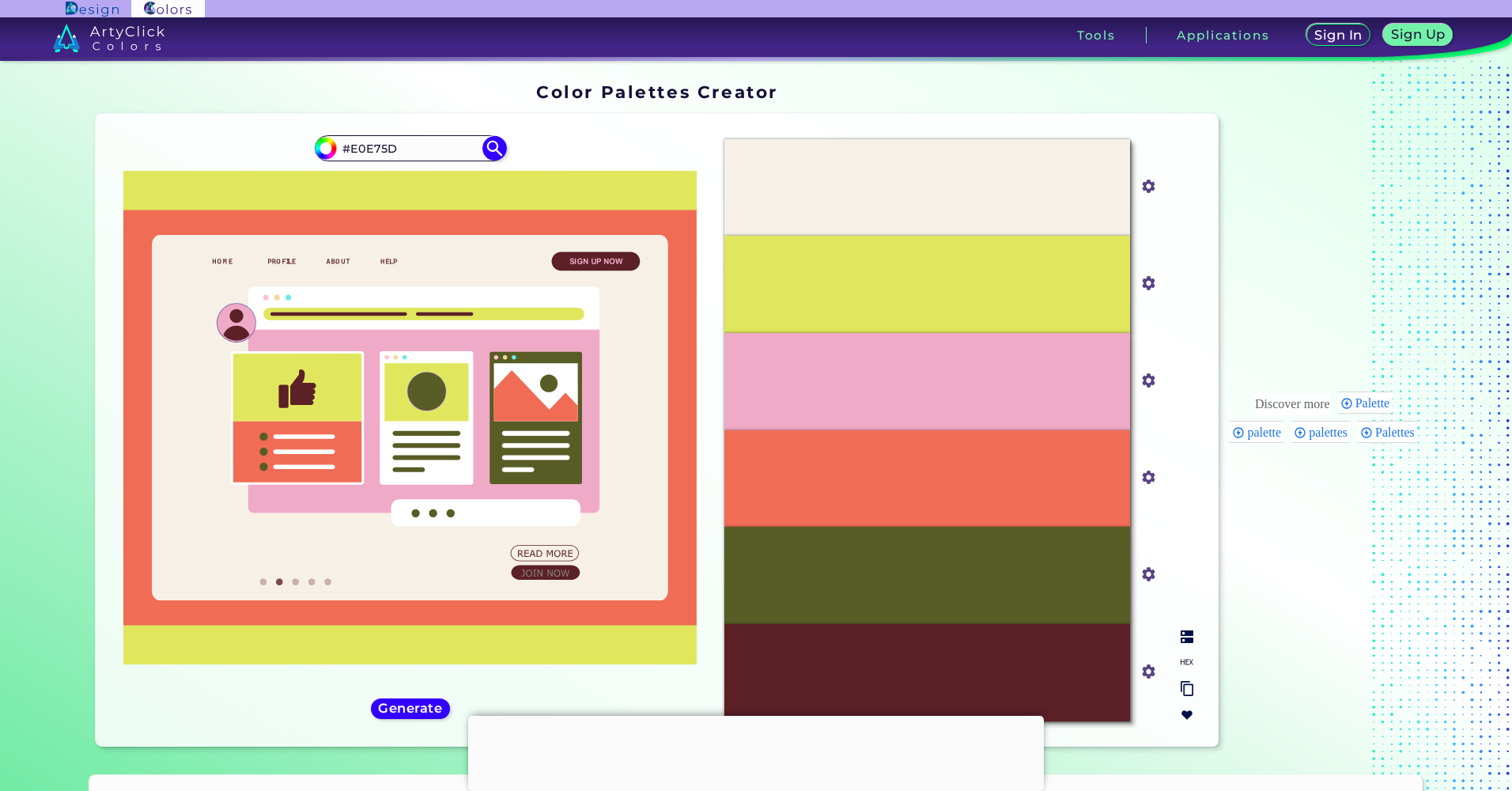
click at [1365, 636] on div "Discover more Palette palette palettes Palettes" at bounding box center [1323, 418] width 197 height 682
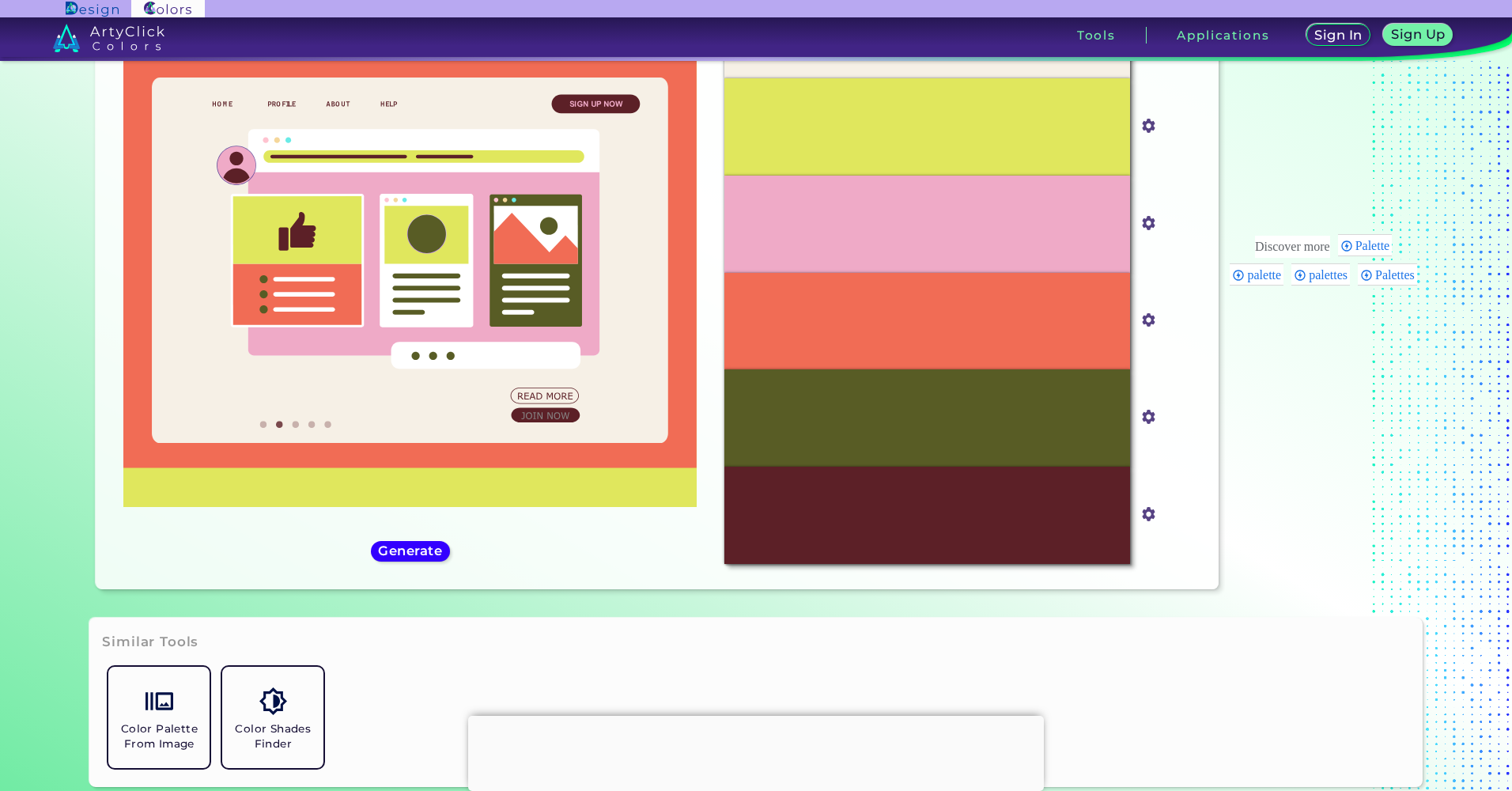
scroll to position [317, 0]
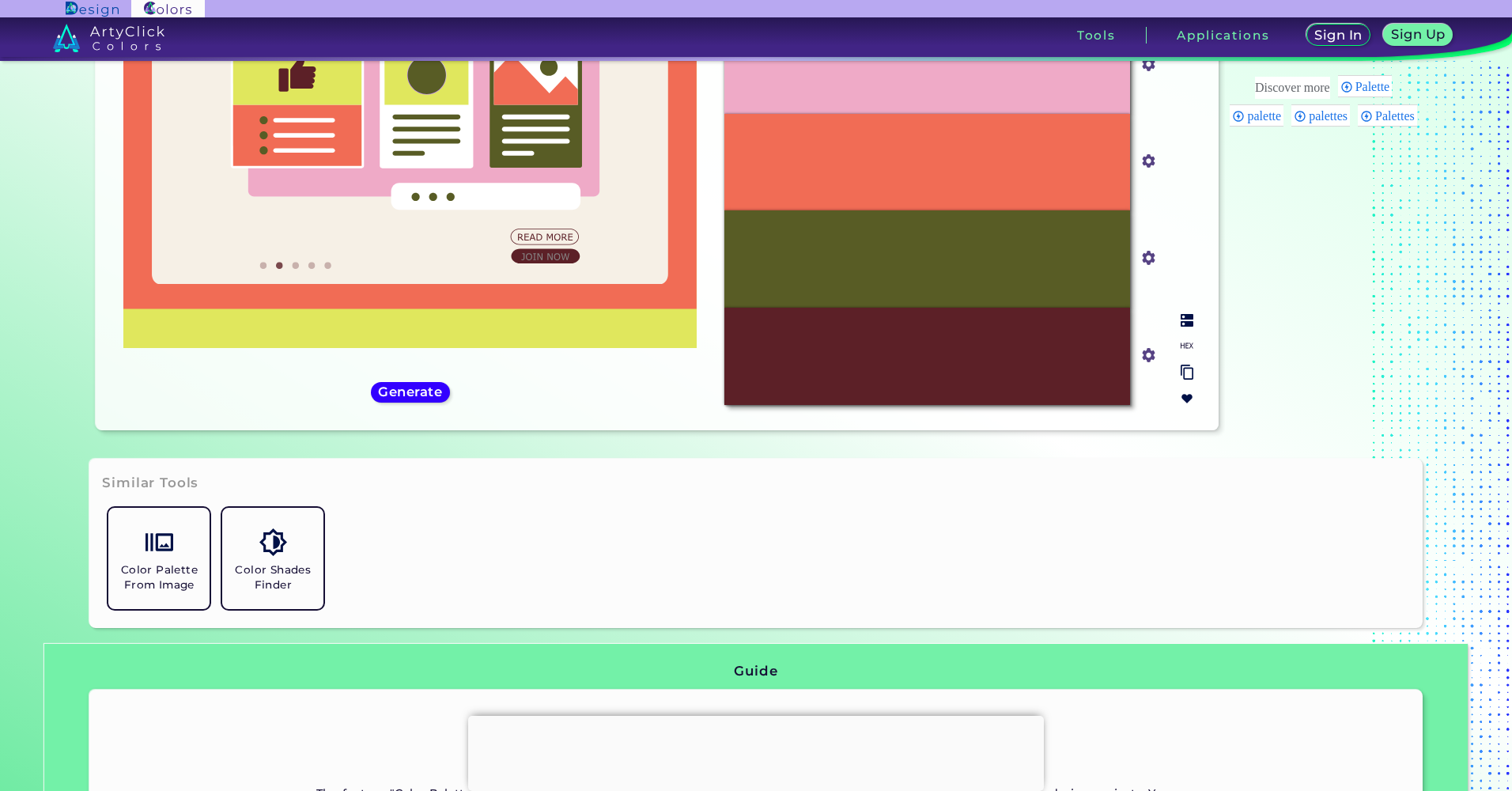
click at [1183, 321] on img at bounding box center [1186, 320] width 13 height 13
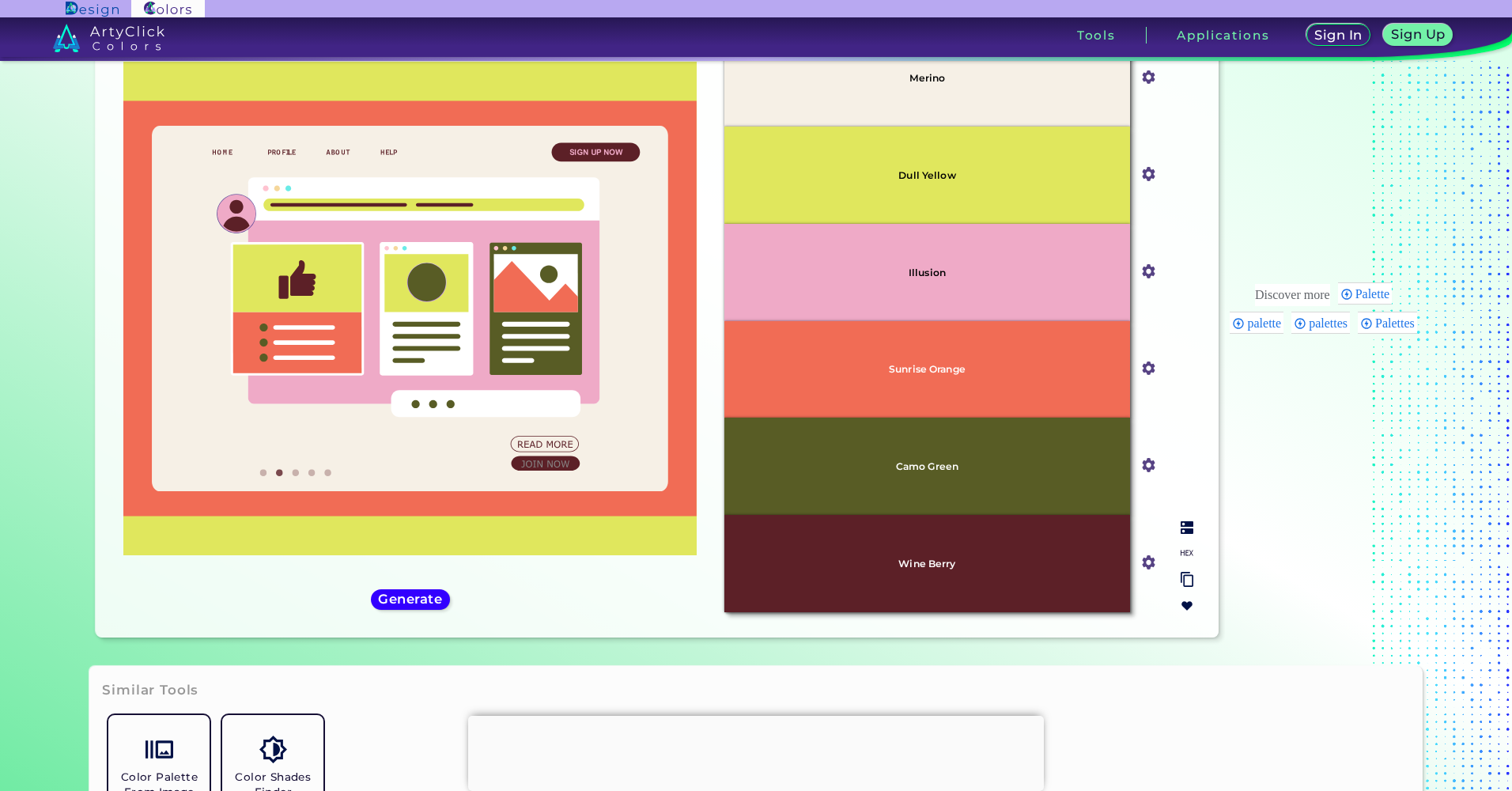
scroll to position [79, 0]
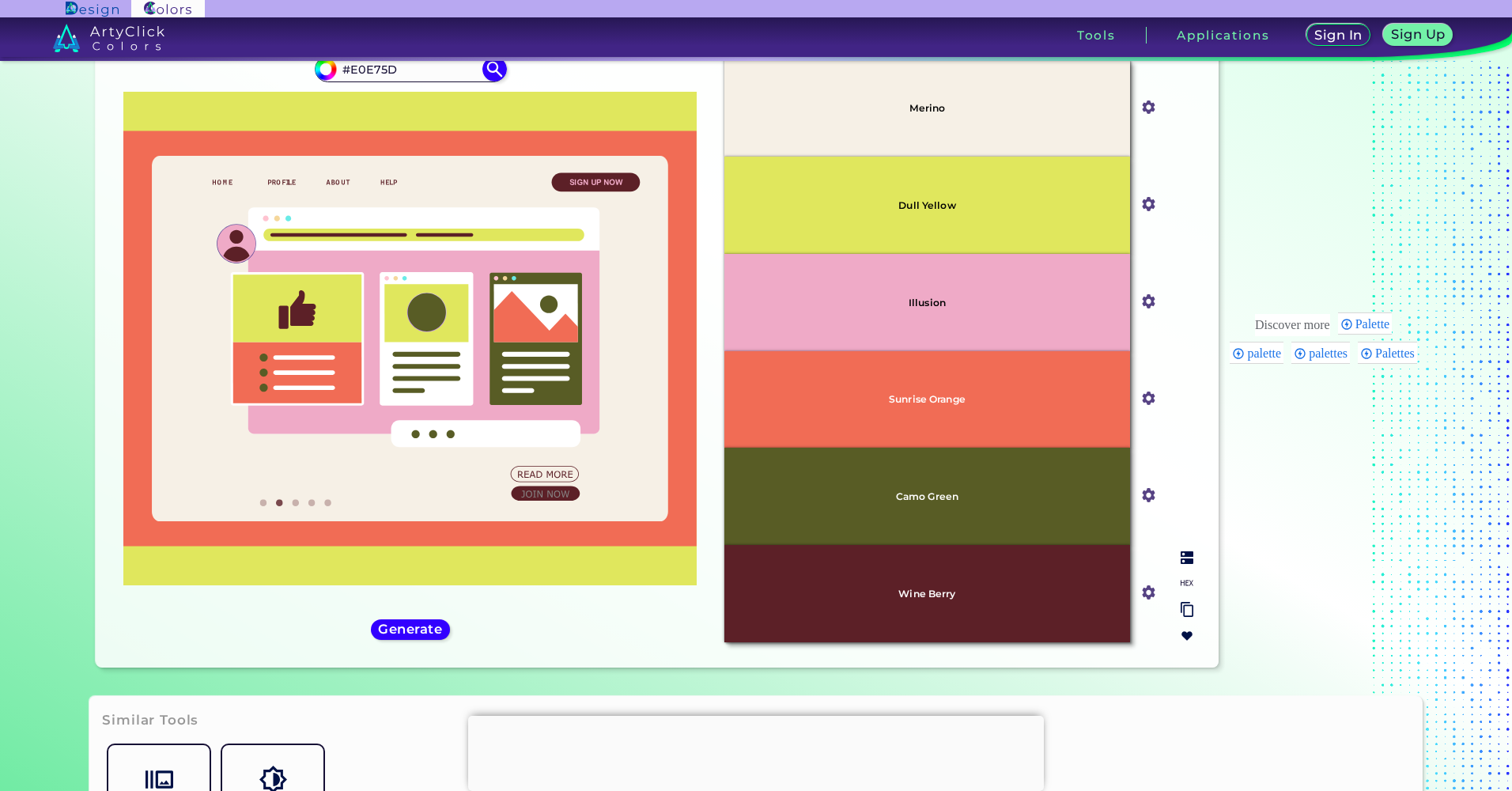
click at [942, 401] on p "Sunrise Orange" at bounding box center [927, 398] width 77 height 11
click at [1189, 582] on div at bounding box center [1187, 597] width 25 height 104
click at [1183, 582] on img at bounding box center [1186, 582] width 13 height 13
drag, startPoint x: 908, startPoint y: 401, endPoint x: 954, endPoint y: 405, distance: 46.2
click at [954, 405] on div "#F16C55" at bounding box center [927, 399] width 405 height 97
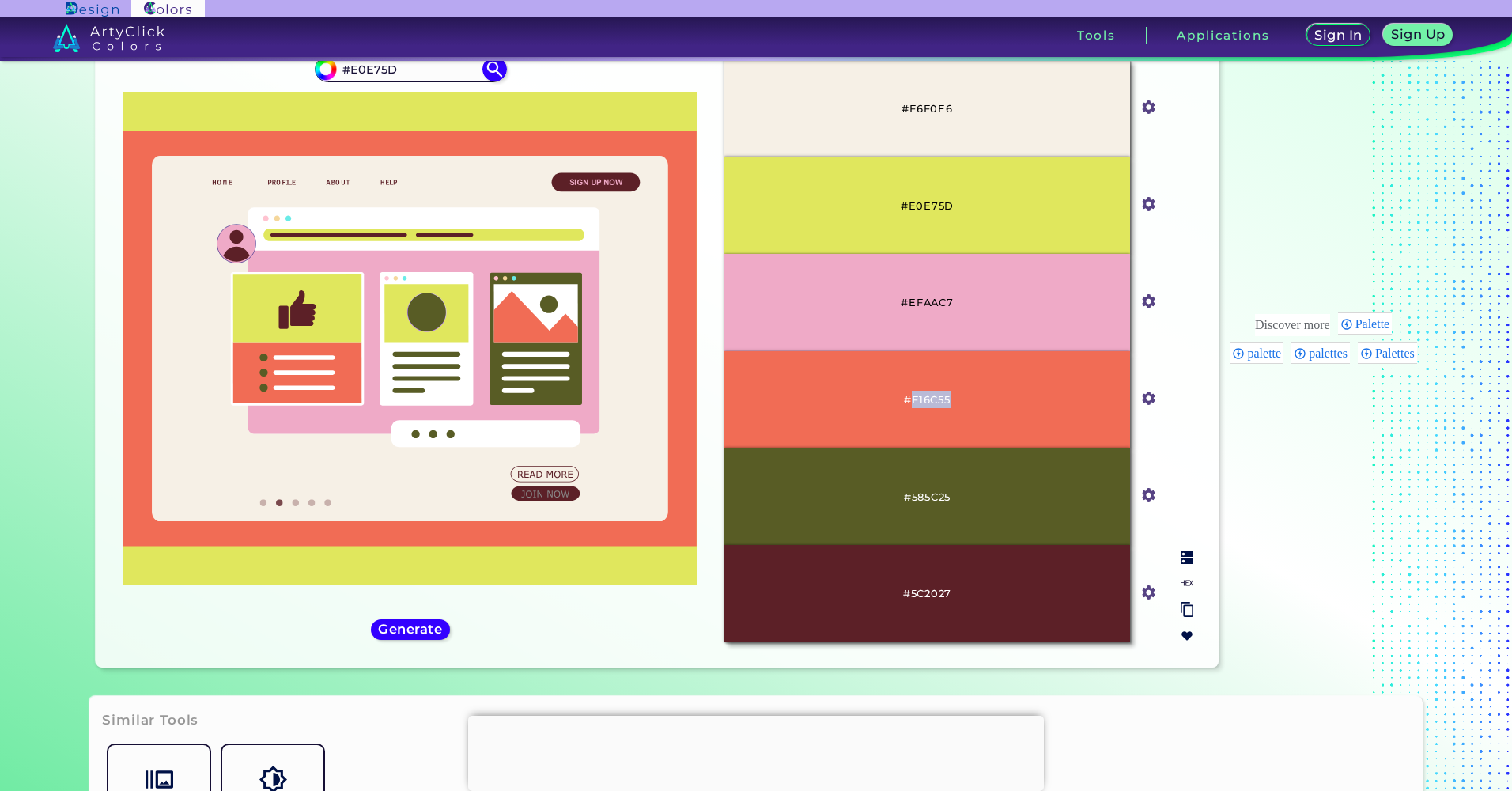
copy p "F16C55"
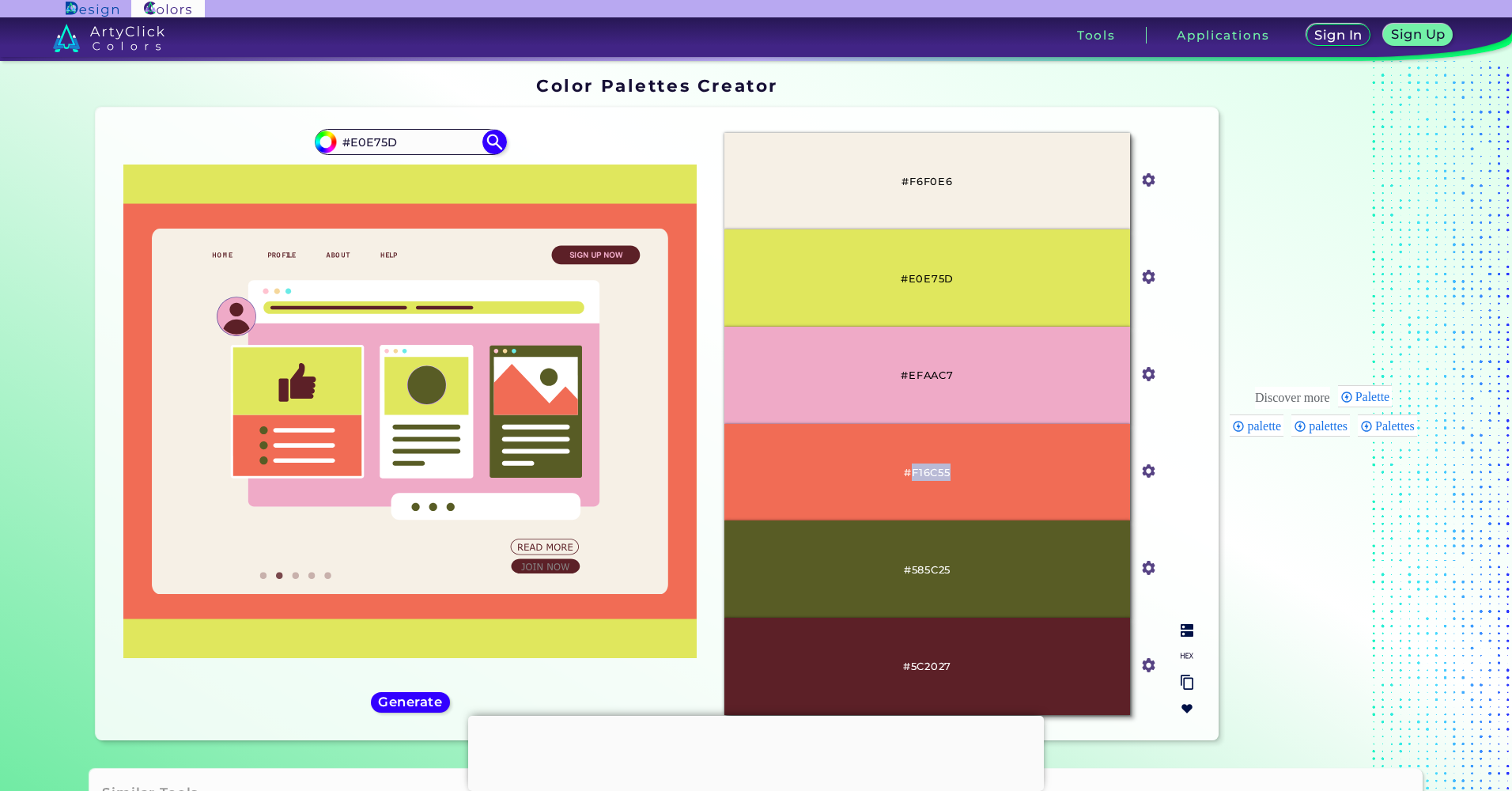
scroll to position [0, 0]
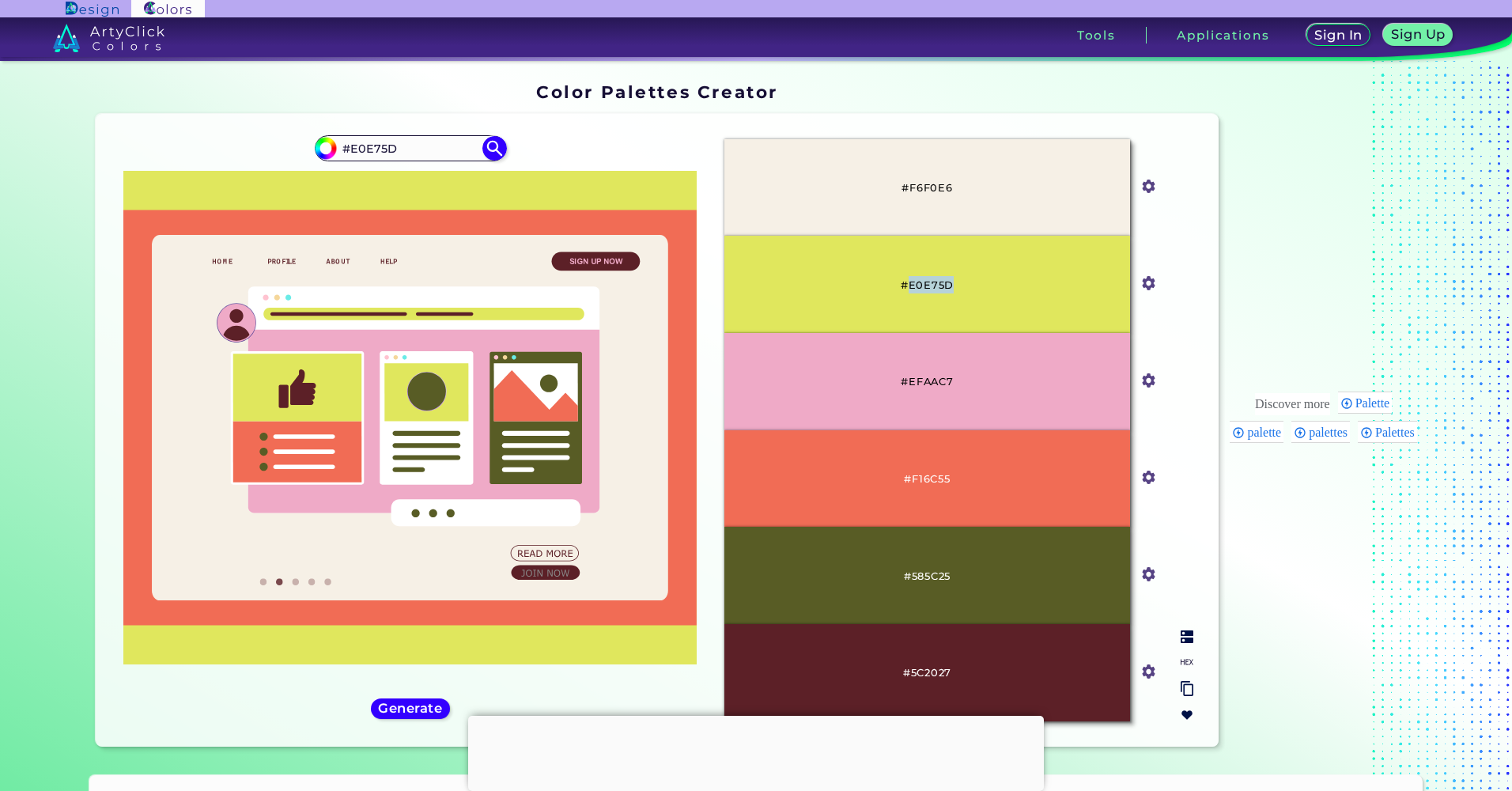
drag, startPoint x: 905, startPoint y: 284, endPoint x: 968, endPoint y: 284, distance: 63.0
click at [968, 284] on div "#E0E75D" at bounding box center [927, 285] width 405 height 97
copy p "E0E75D"
drag, startPoint x: 908, startPoint y: 478, endPoint x: 962, endPoint y: 476, distance: 54.0
click at [962, 476] on div "#F16C55" at bounding box center [927, 479] width 405 height 97
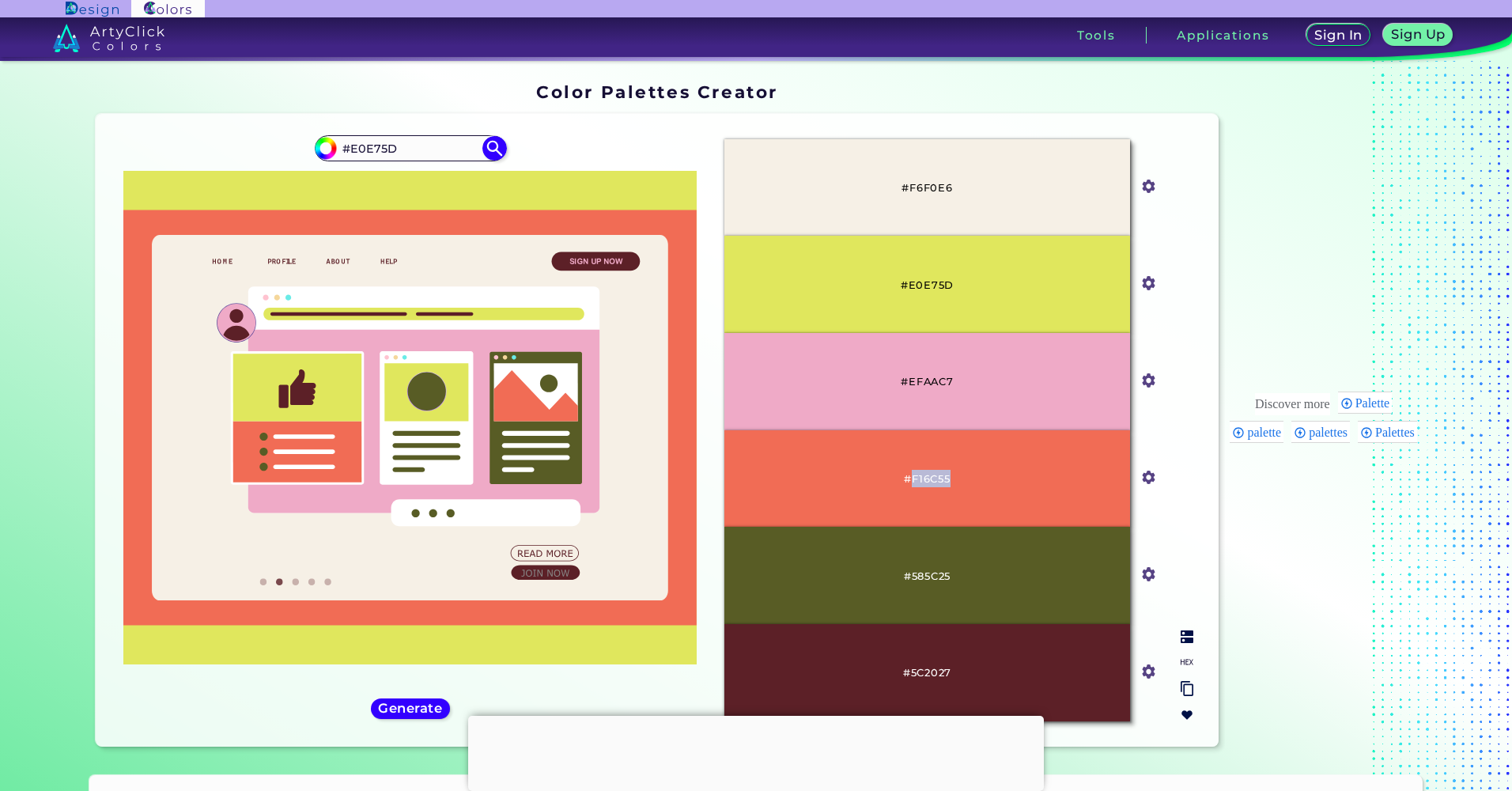
copy p "F16C55"
drag, startPoint x: 908, startPoint y: 189, endPoint x: 965, endPoint y: 189, distance: 57.0
click at [965, 189] on div "#F6F0E6" at bounding box center [927, 188] width 405 height 97
copy p "F6F0E6"
drag, startPoint x: 907, startPoint y: 382, endPoint x: 968, endPoint y: 383, distance: 61.0
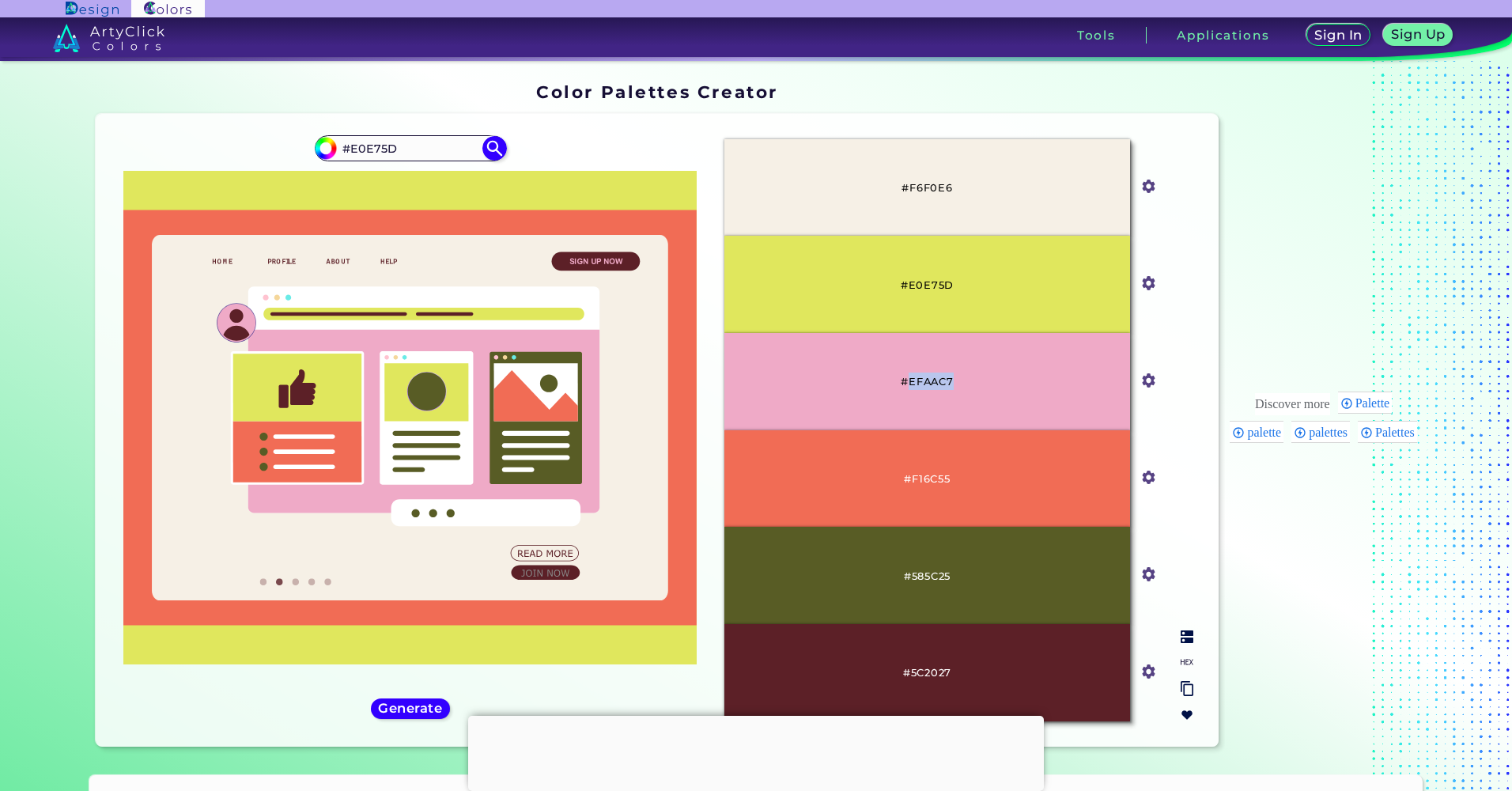
click at [968, 383] on div "#EFAAC7" at bounding box center [927, 382] width 405 height 97
copy p "EFAAC7"
